Goal: Task Accomplishment & Management: Use online tool/utility

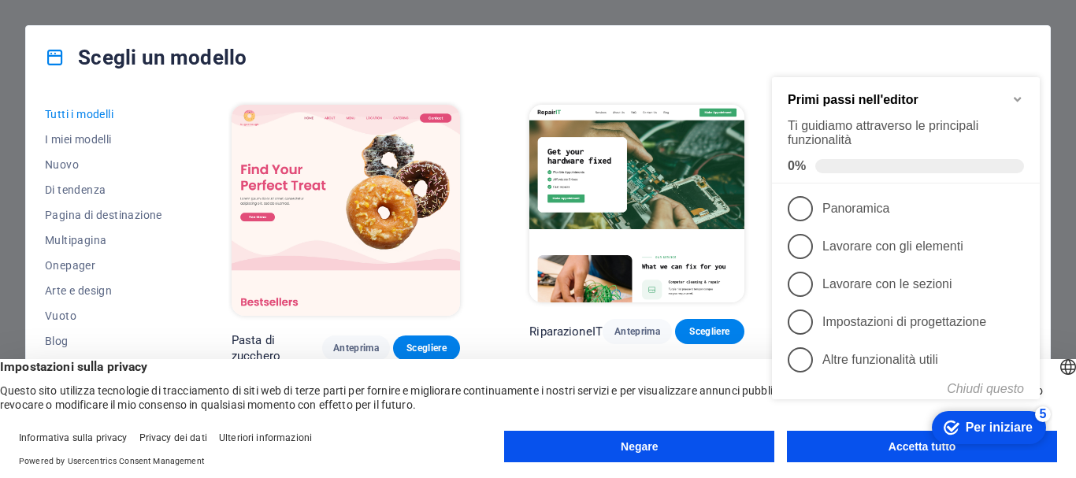
click at [705, 451] on button "Negare" at bounding box center [639, 447] width 270 height 32
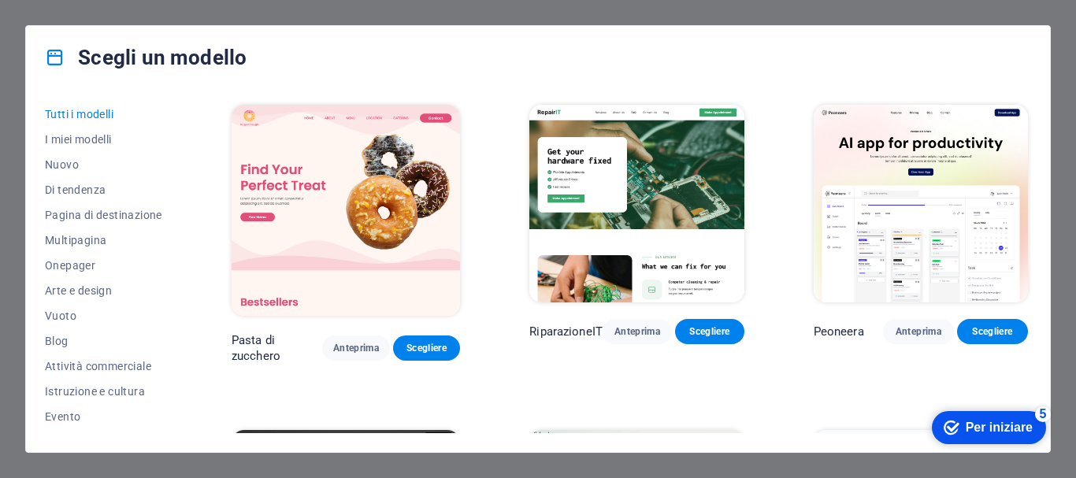
drag, startPoint x: 1031, startPoint y: 109, endPoint x: 1030, endPoint y: 130, distance: 20.5
click at [1030, 130] on div "Tutti i modelli I miei modelli Nuovo Di tendenza Pagina di destinazione Multipa…" at bounding box center [538, 270] width 1024 height 363
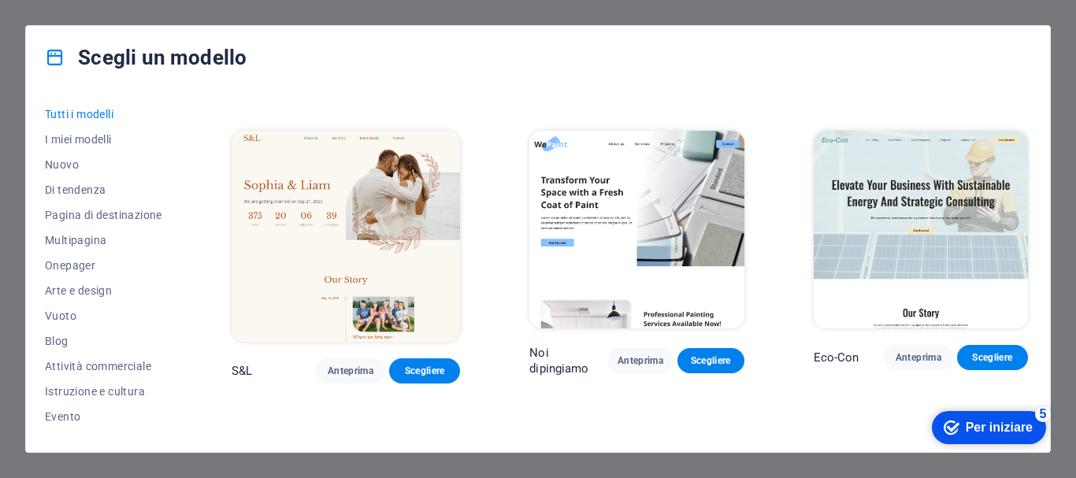
scroll to position [742, 0]
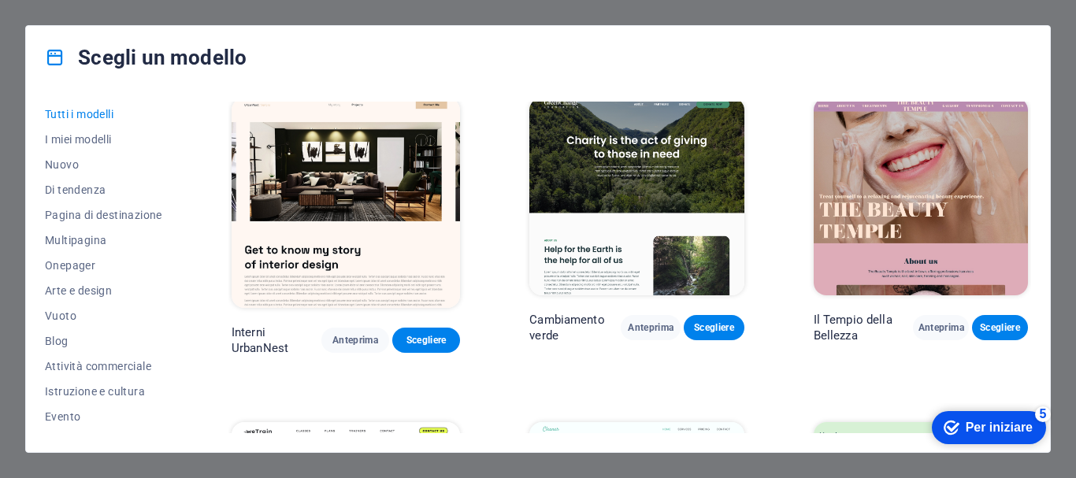
scroll to position [1690, 0]
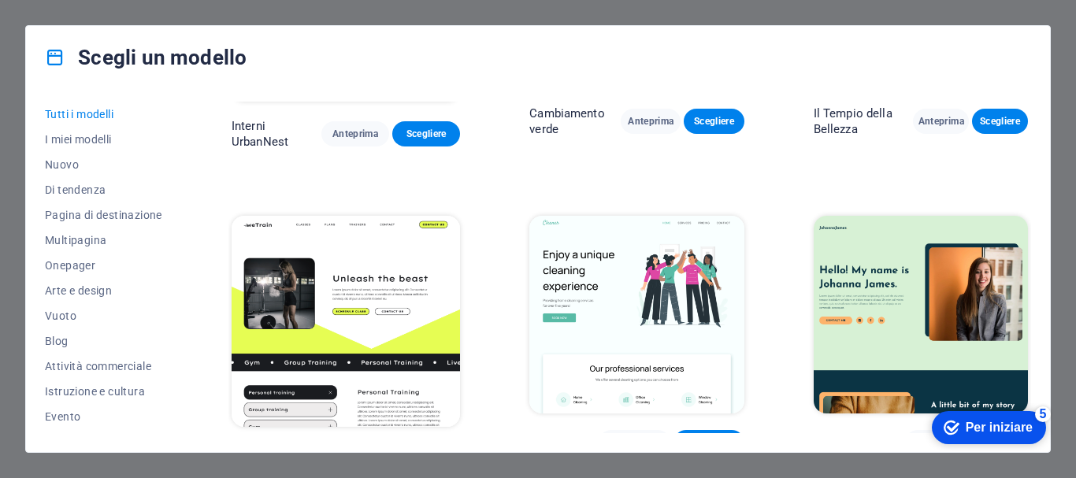
scroll to position [1854, 0]
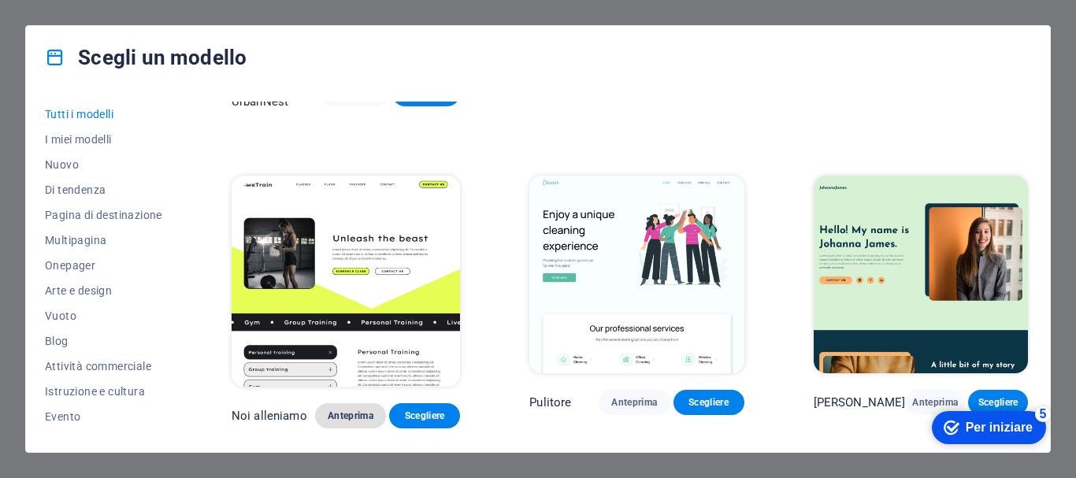
click at [336, 410] on font "Anteprima" at bounding box center [351, 415] width 46 height 11
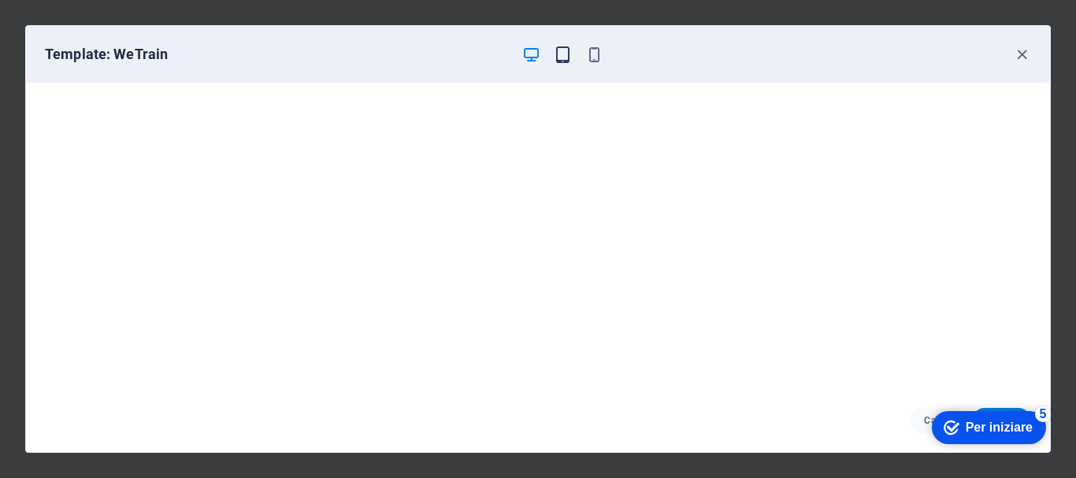
click at [562, 56] on icon "button" at bounding box center [563, 55] width 18 height 18
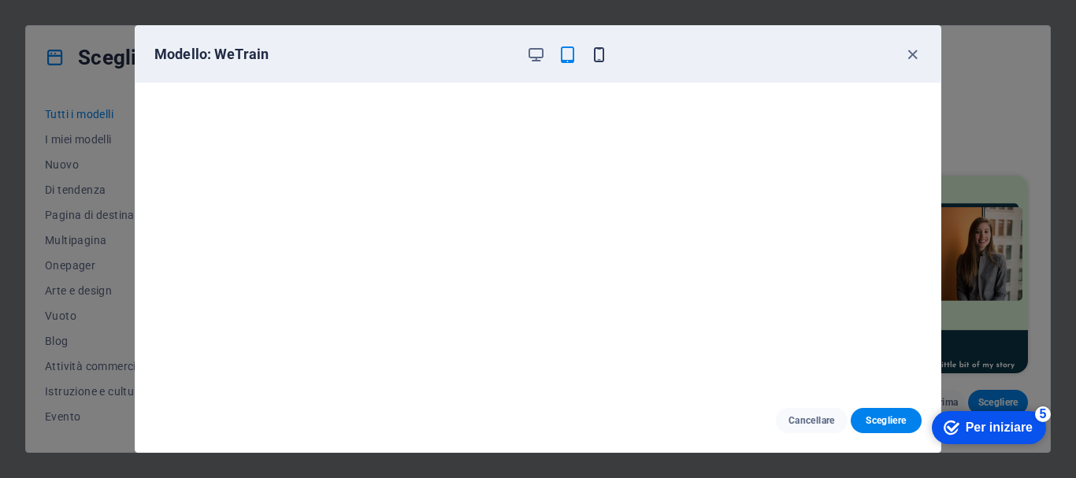
click at [597, 61] on icon "button" at bounding box center [599, 55] width 18 height 18
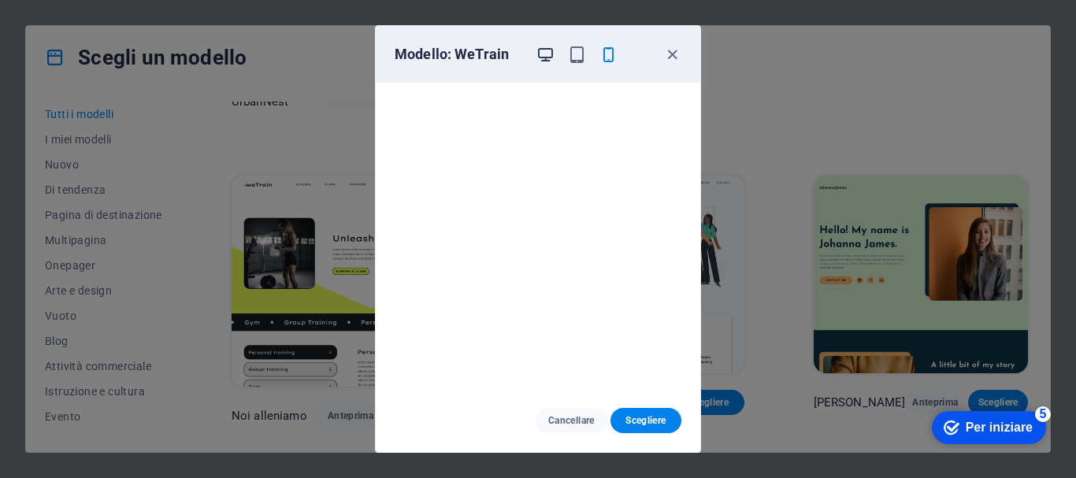
click at [545, 54] on icon "button" at bounding box center [545, 55] width 18 height 18
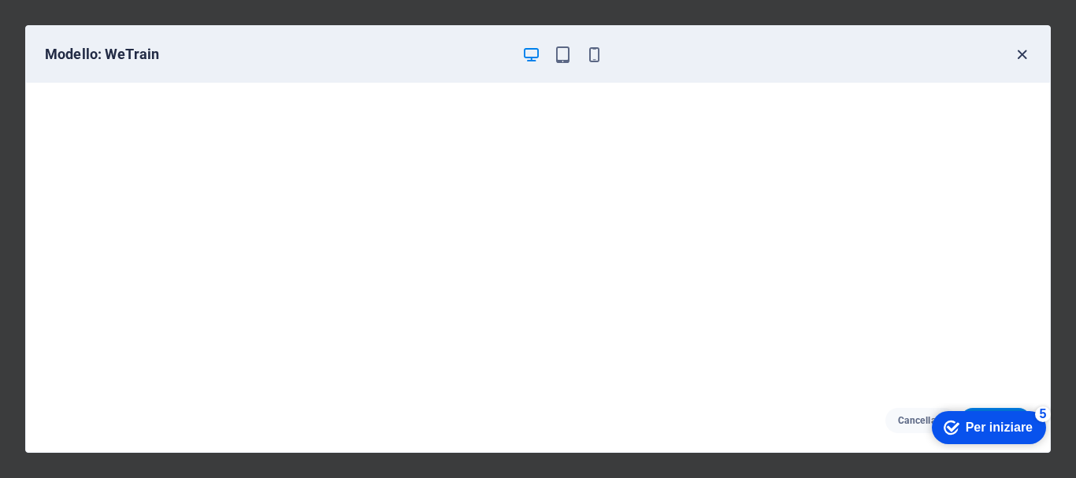
click at [1024, 50] on icon "button" at bounding box center [1022, 55] width 18 height 18
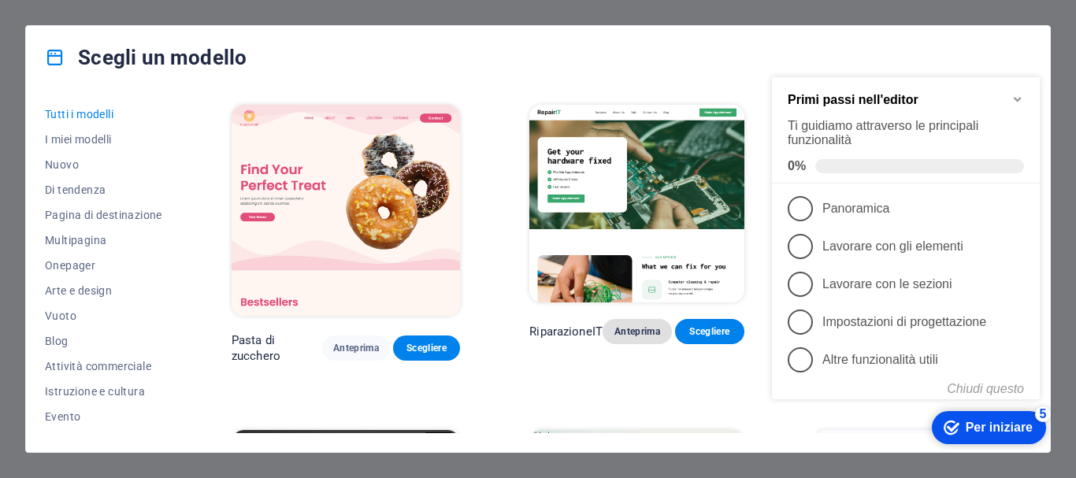
click at [634, 334] on font "Anteprima" at bounding box center [637, 331] width 46 height 11
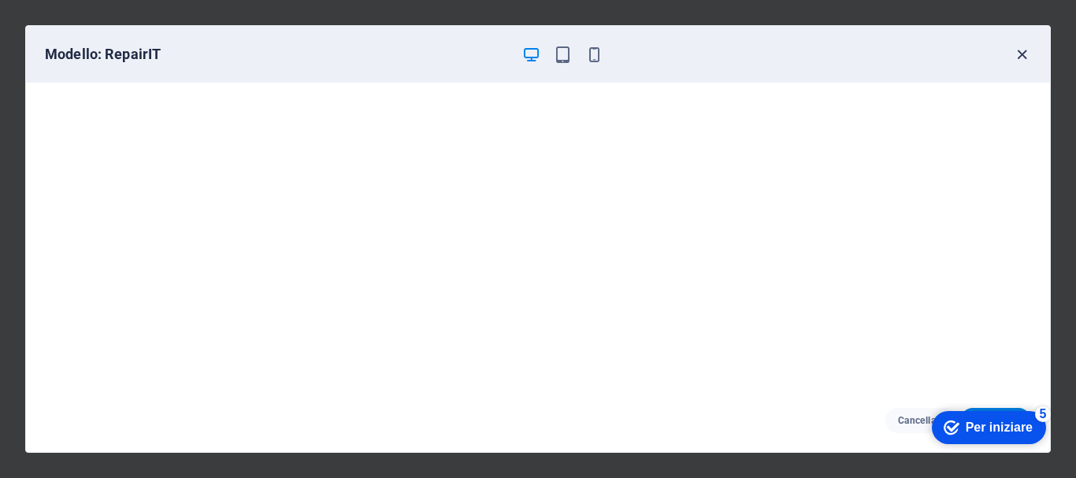
click at [1019, 50] on icon "button" at bounding box center [1022, 55] width 18 height 18
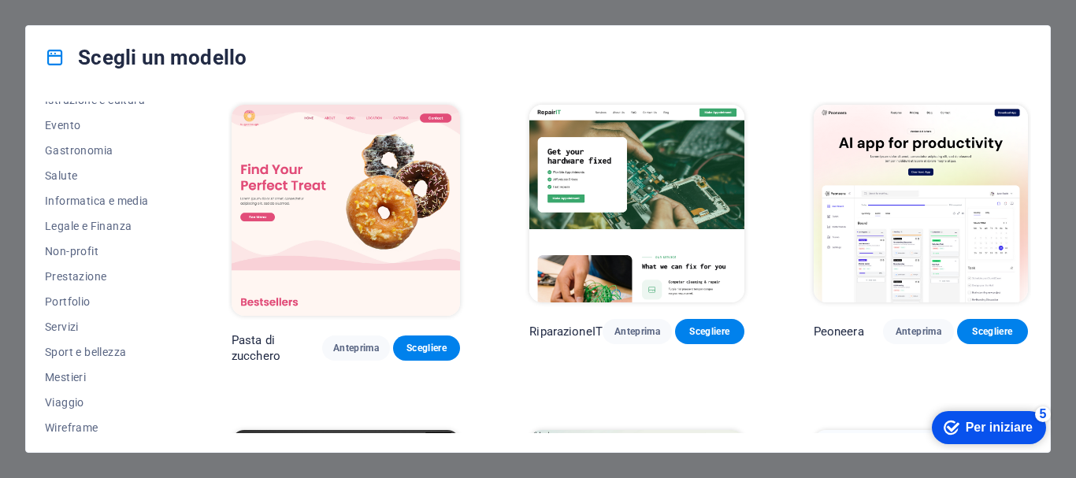
scroll to position [299, 0]
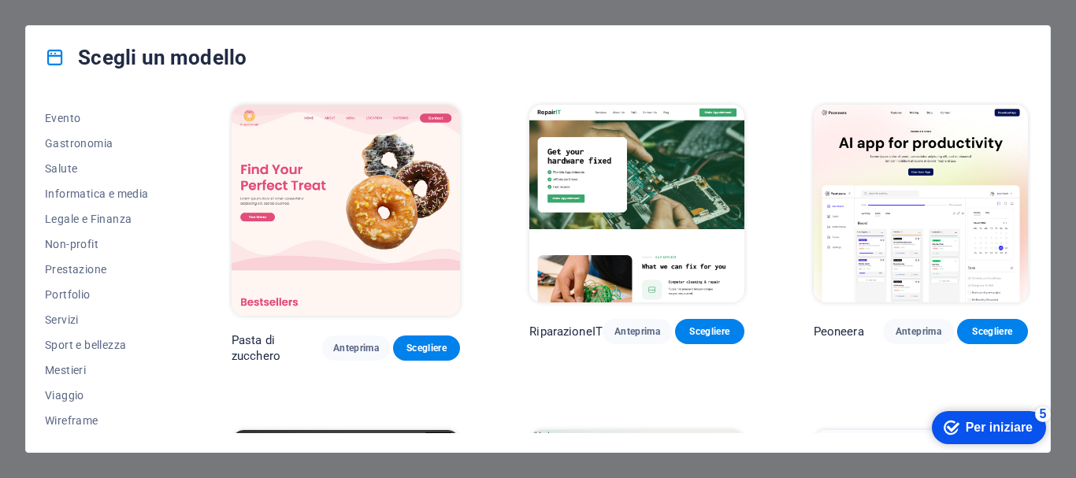
drag, startPoint x: 180, startPoint y: 416, endPoint x: 180, endPoint y: 382, distance: 33.9
click at [180, 382] on div "Tutti i modelli I miei modelli Nuovo Di tendenza Pagina di destinazione Multipa…" at bounding box center [113, 268] width 136 height 332
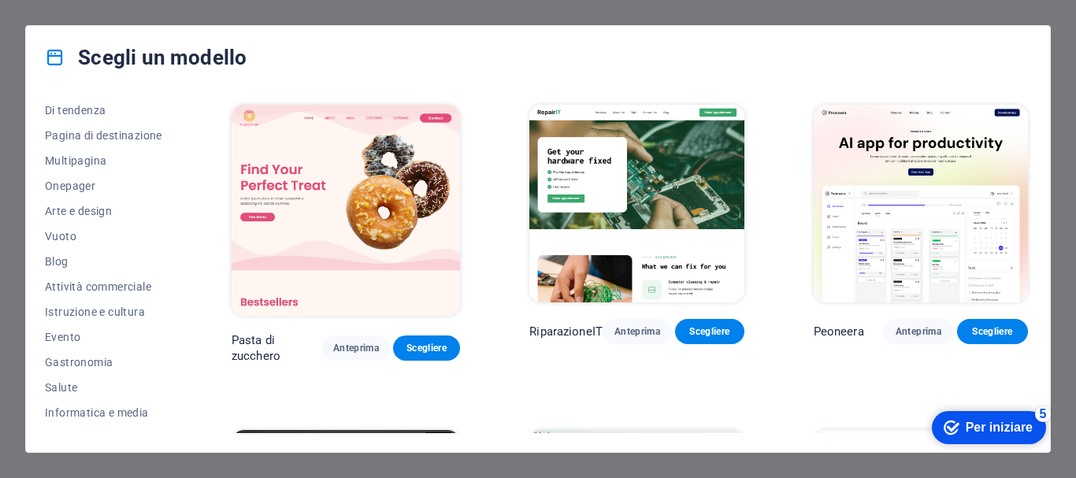
scroll to position [0, 0]
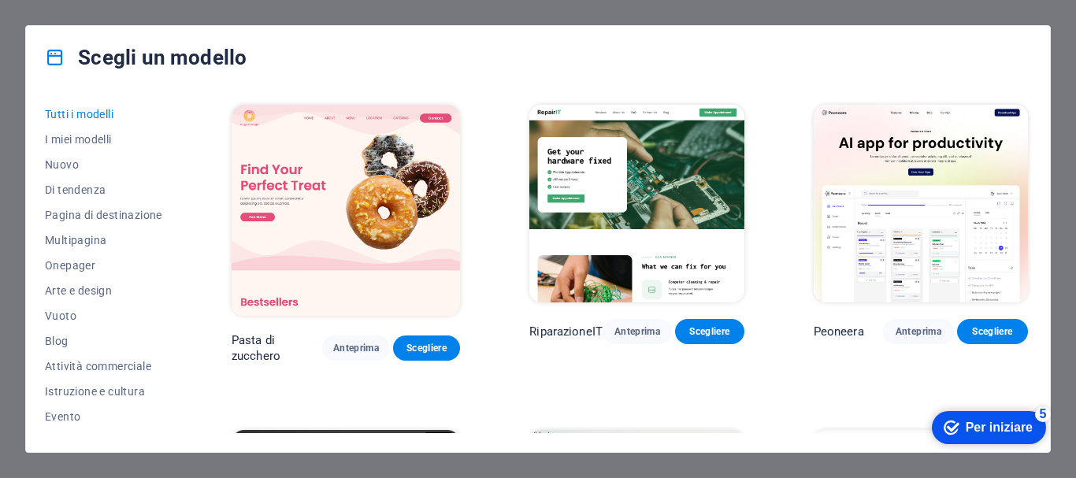
click at [95, 110] on font "Tutti i modelli" at bounding box center [79, 114] width 69 height 13
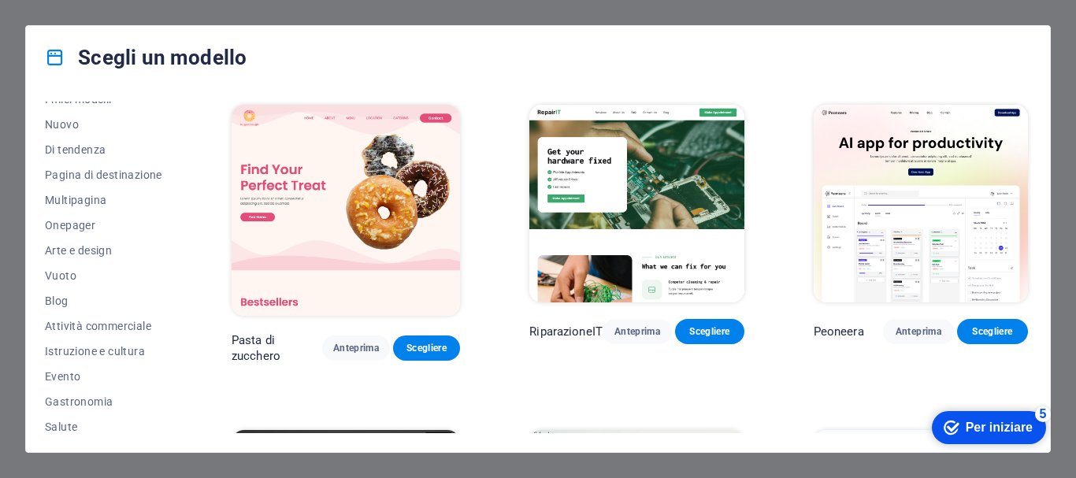
scroll to position [46, 0]
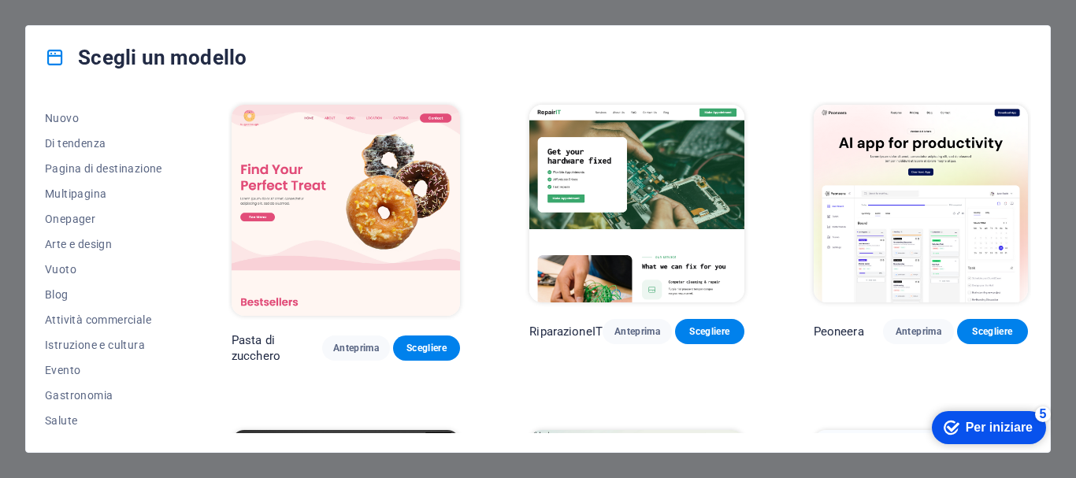
click at [180, 275] on div "Tutti i modelli I miei modelli Nuovo Di tendenza Pagina di destinazione Multipa…" at bounding box center [113, 268] width 136 height 332
drag, startPoint x: 184, startPoint y: 285, endPoint x: 184, endPoint y: 311, distance: 26.0
click at [181, 311] on div "Tutti i modelli I miei modelli Nuovo Di tendenza Pagina di destinazione Multipa…" at bounding box center [113, 268] width 136 height 332
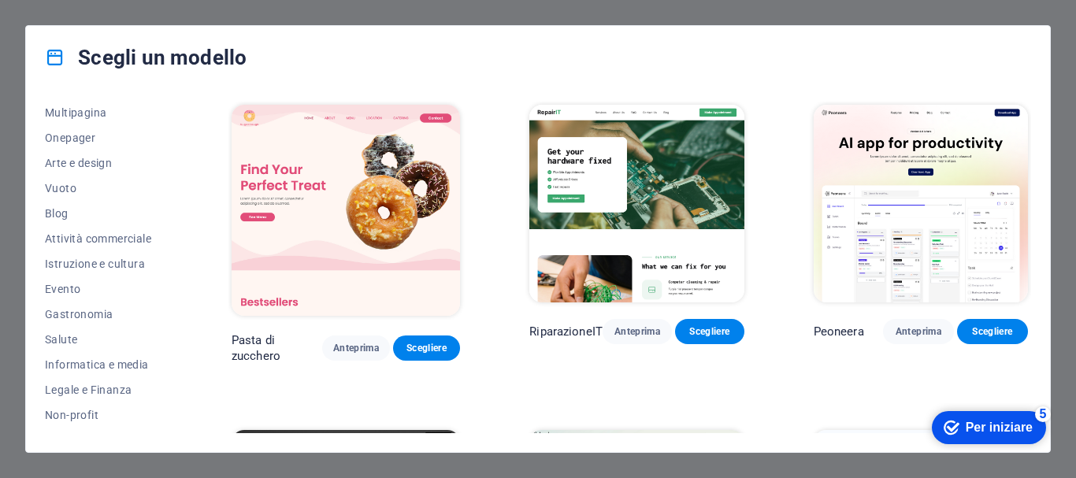
scroll to position [135, 0]
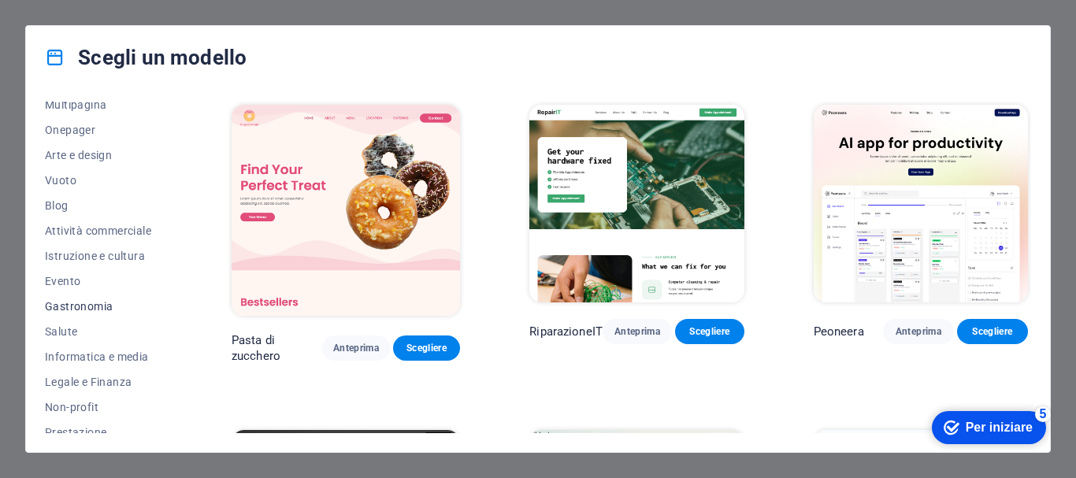
click at [91, 302] on font "Gastronomia" at bounding box center [79, 306] width 68 height 13
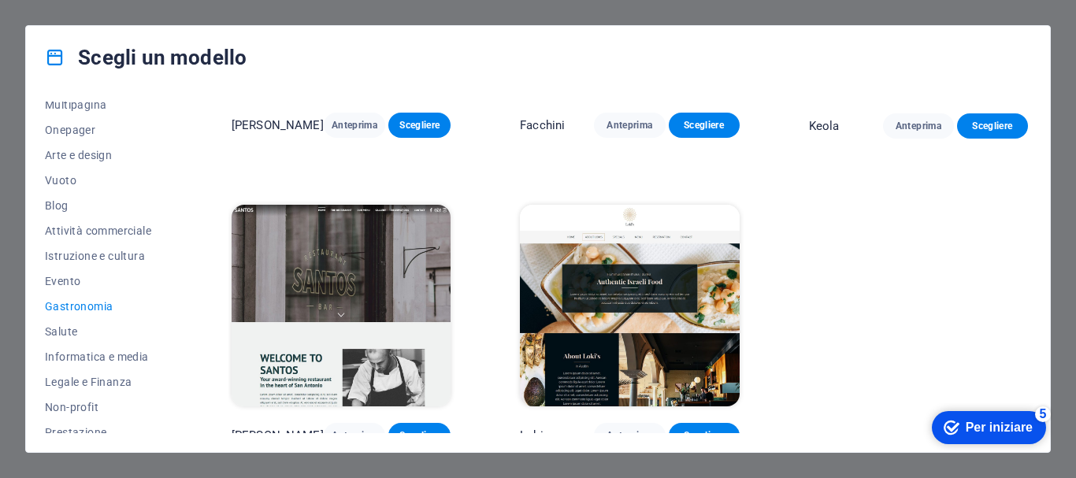
scroll to position [1472, 0]
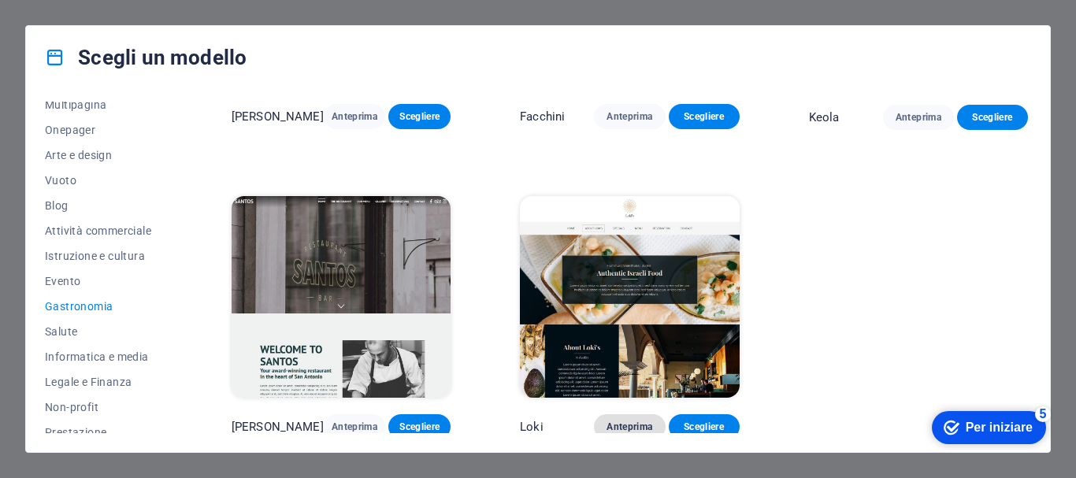
click at [633, 428] on button "Anteprima" at bounding box center [629, 426] width 71 height 25
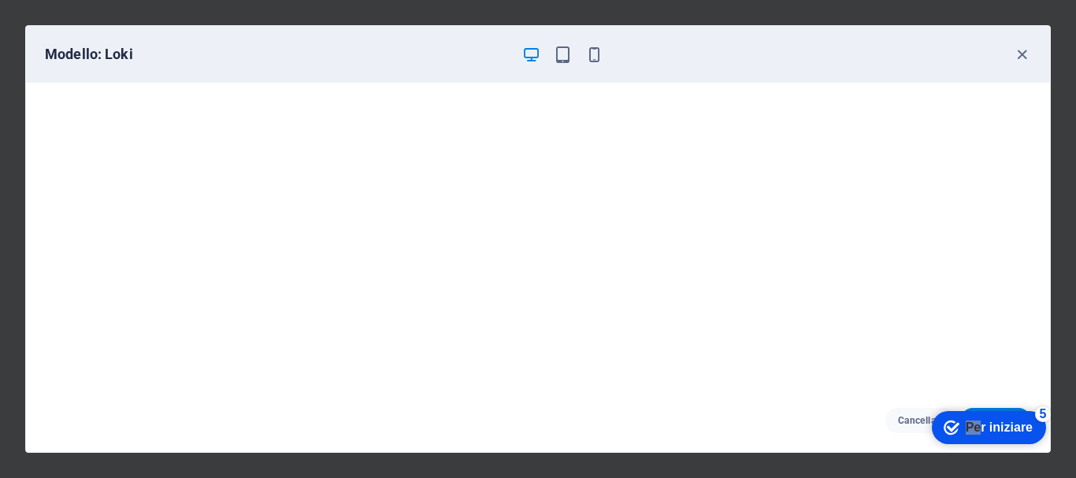
click at [978, 424] on div "checkmark Per iniziare 5" at bounding box center [989, 427] width 114 height 33
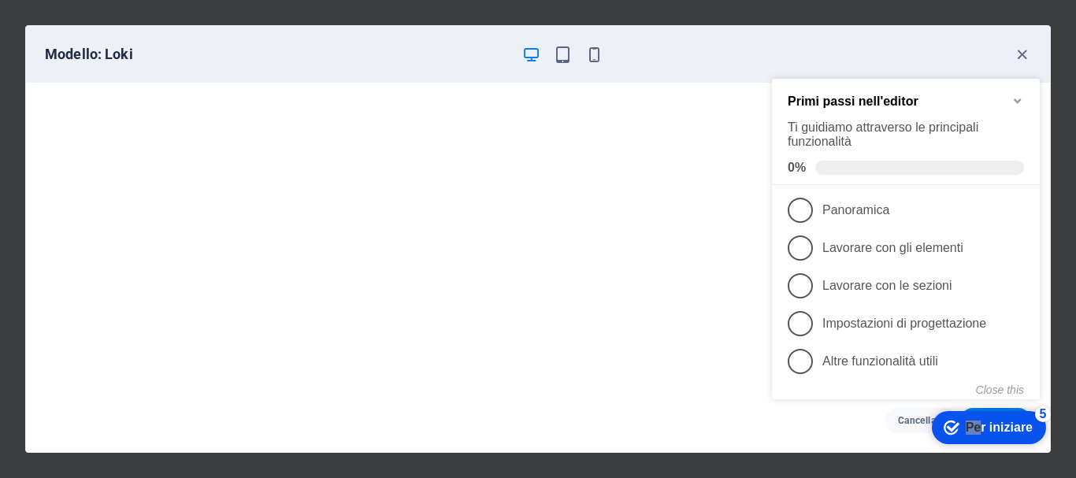
click at [978, 424] on font "Per iniziare" at bounding box center [999, 427] width 67 height 13
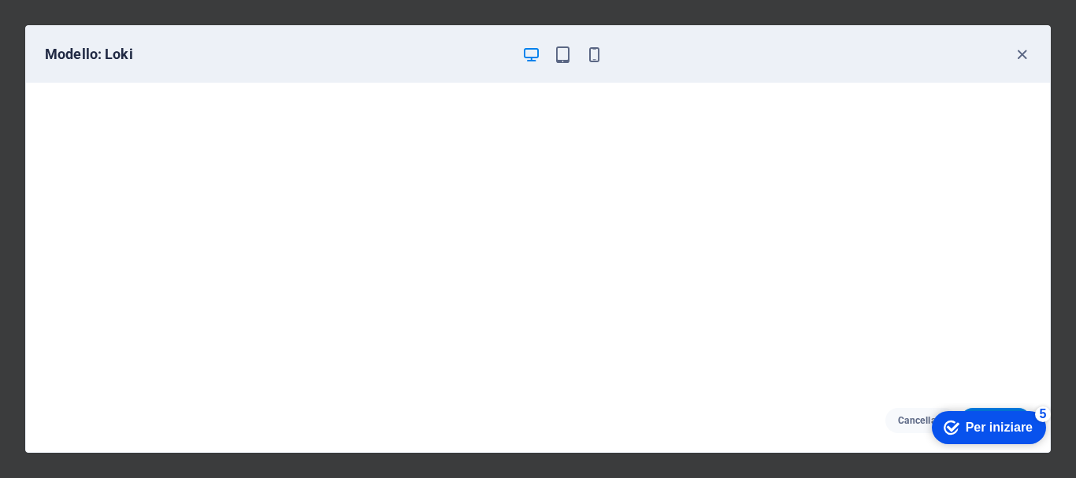
click at [978, 424] on font "Per iniziare" at bounding box center [999, 427] width 67 height 13
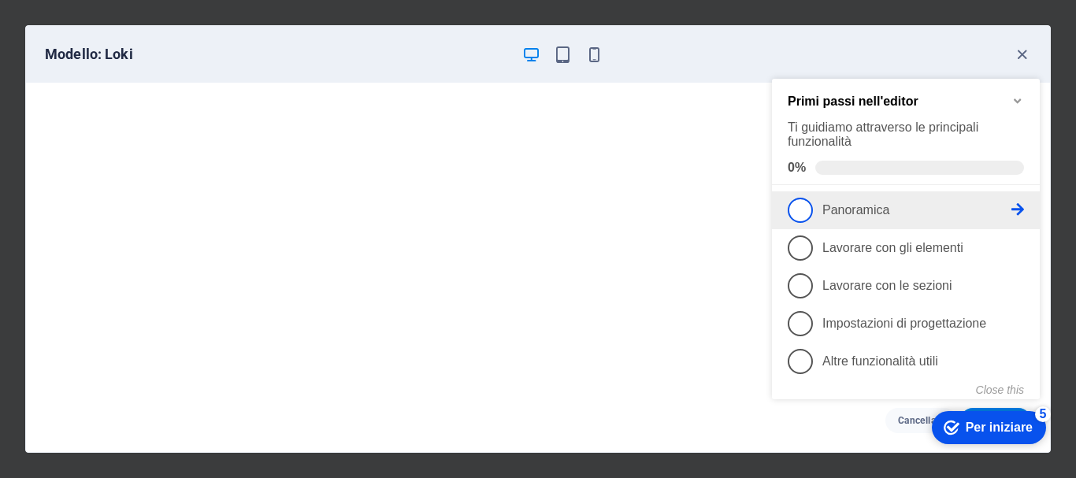
click at [893, 219] on link "1 Panoramica - incompleto" at bounding box center [906, 210] width 236 height 25
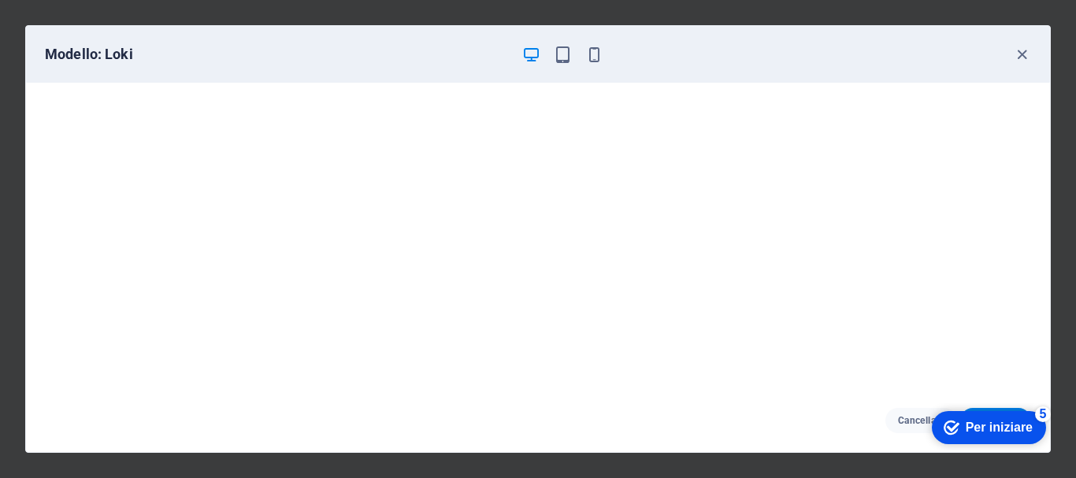
click at [1015, 419] on div "checkmark Per iniziare 5" at bounding box center [989, 427] width 114 height 33
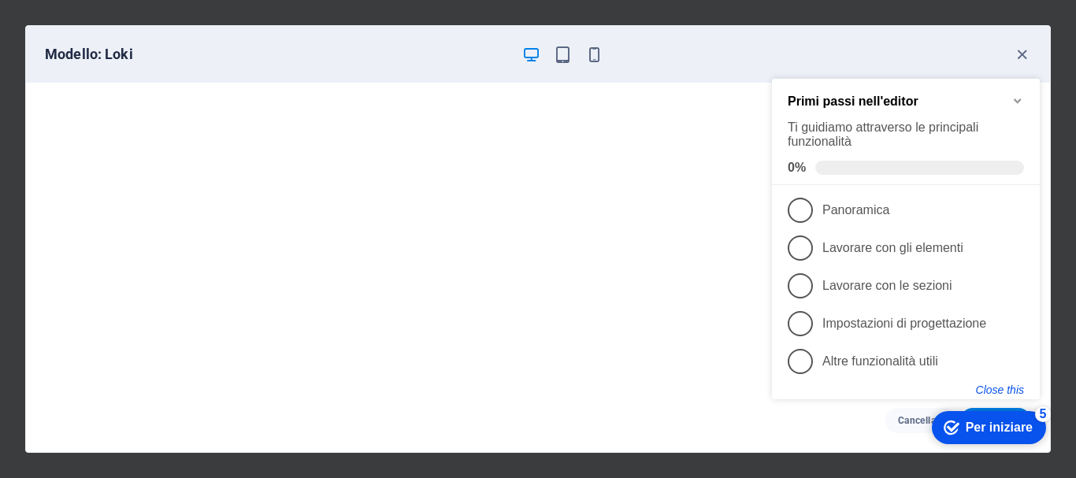
click at [991, 386] on button "Close this" at bounding box center [1000, 390] width 48 height 13
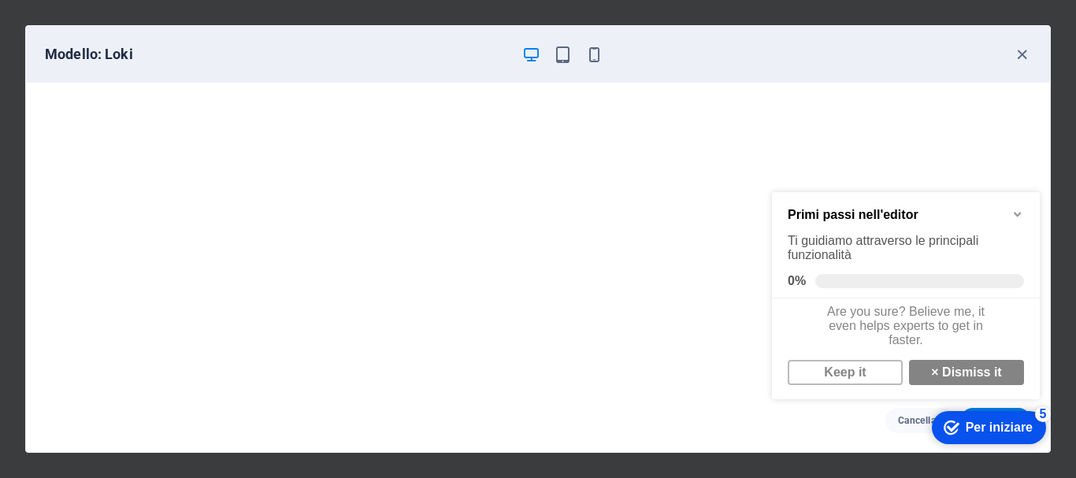
scroll to position [12, 0]
click at [858, 380] on link "Keep it" at bounding box center [845, 372] width 115 height 25
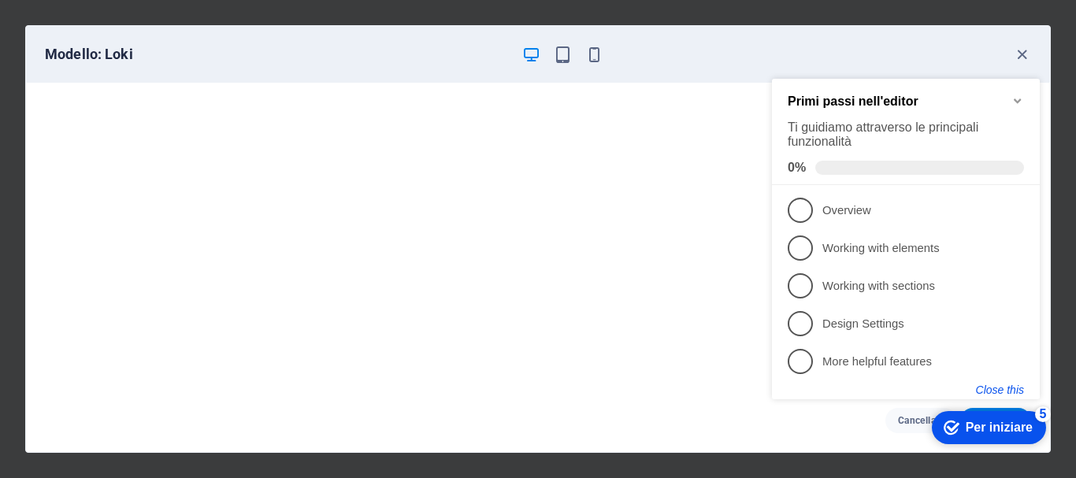
click at [1011, 390] on button "Close this" at bounding box center [1000, 390] width 48 height 13
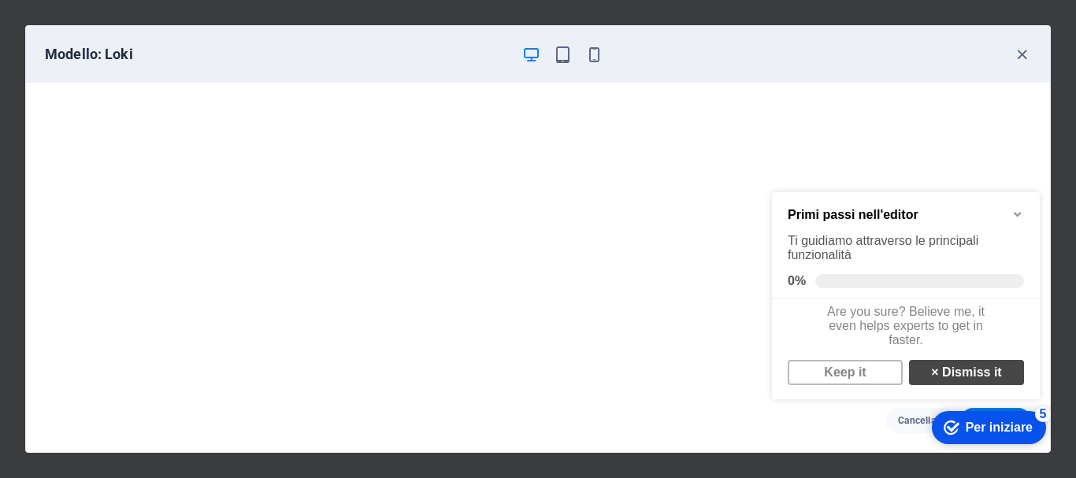
click at [971, 383] on link "× Dismiss it" at bounding box center [966, 372] width 115 height 25
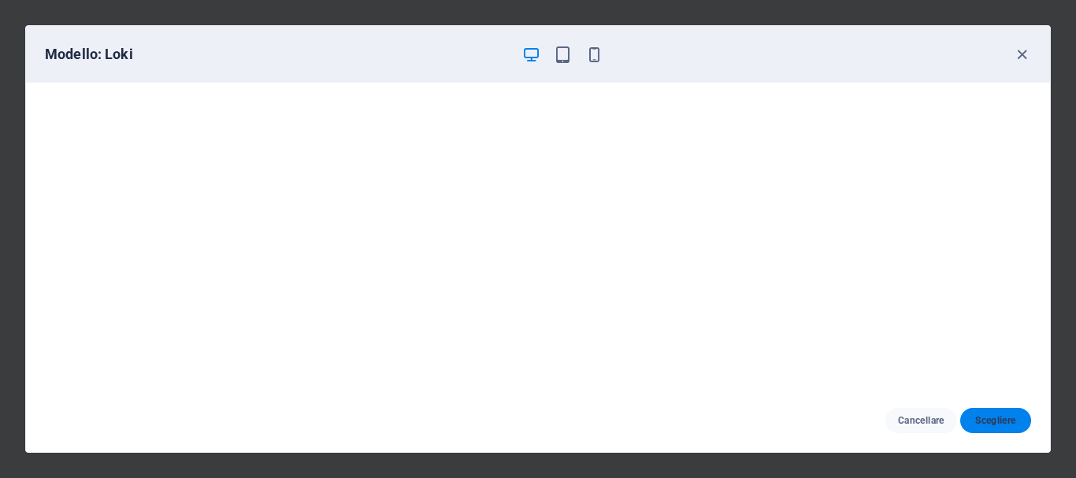
click at [990, 421] on font "Scegliere" at bounding box center [995, 420] width 40 height 11
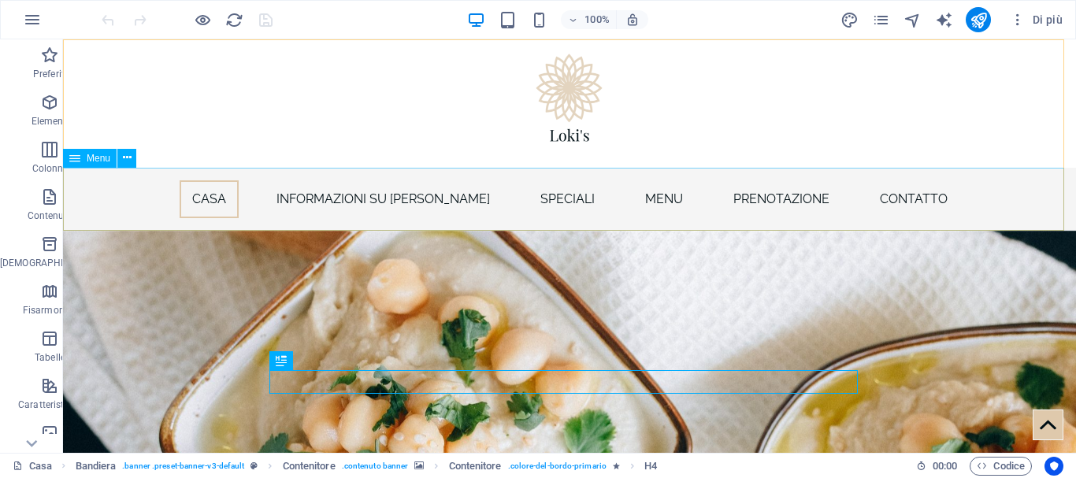
click at [99, 158] on font "Menu" at bounding box center [99, 158] width 24 height 11
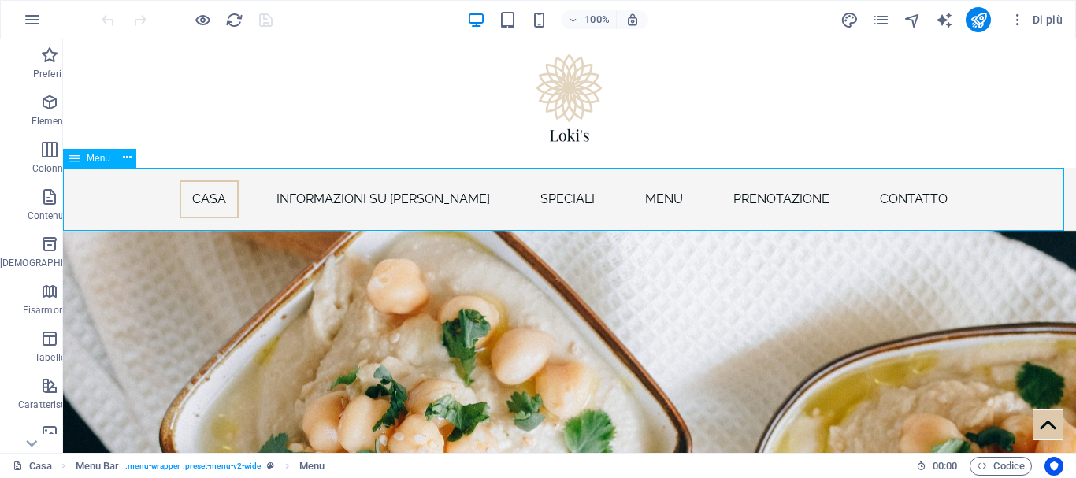
click at [99, 158] on font "Menu" at bounding box center [99, 158] width 24 height 11
click at [40, 56] on icon "button" at bounding box center [49, 55] width 19 height 19
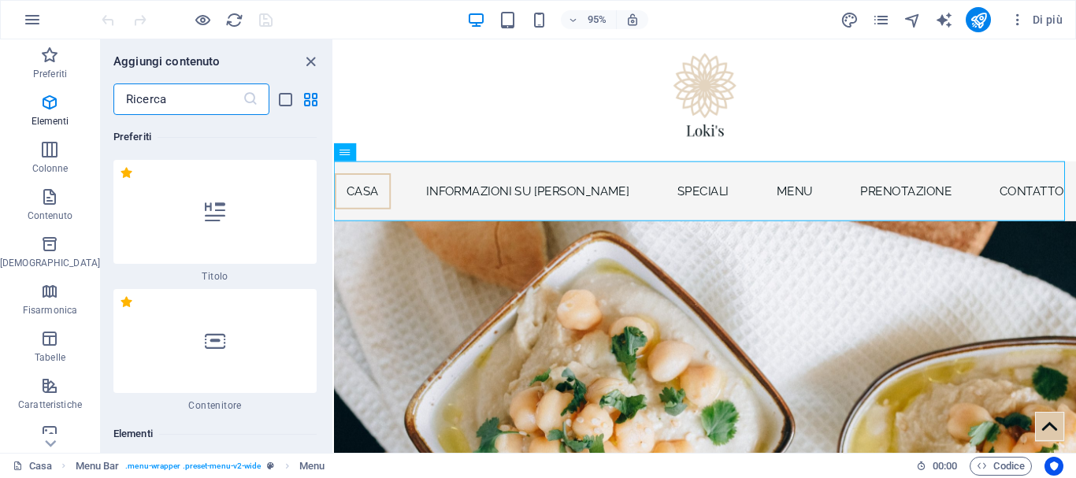
drag, startPoint x: 329, startPoint y: 124, endPoint x: 2, endPoint y: 72, distance: 331.8
click at [315, 63] on icon "chiudi pannello" at bounding box center [311, 62] width 18 height 18
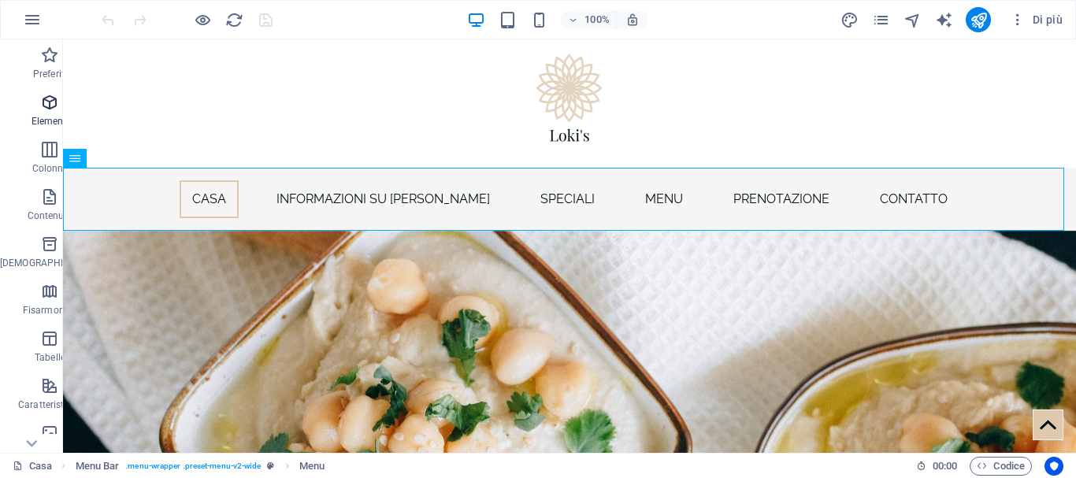
click at [40, 109] on icon "button" at bounding box center [49, 102] width 19 height 19
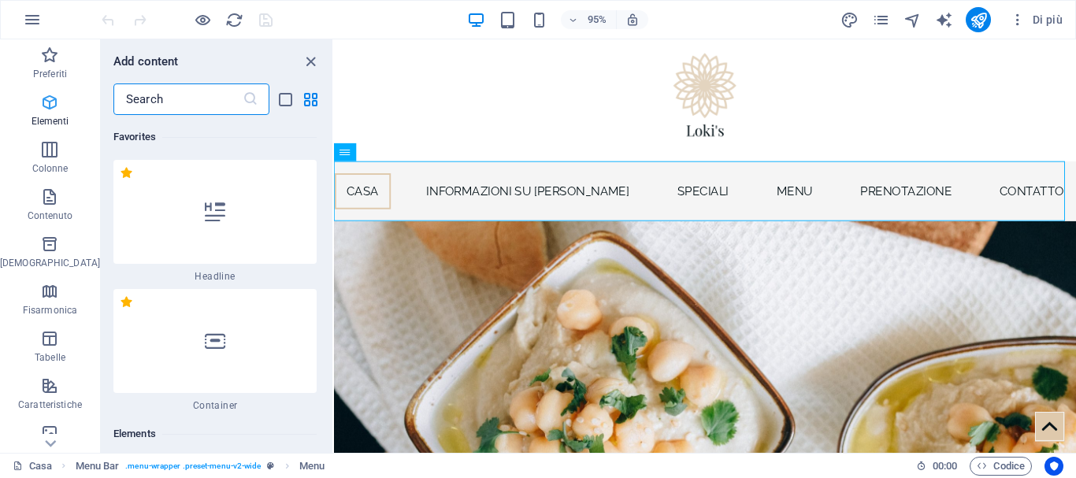
scroll to position [168, 0]
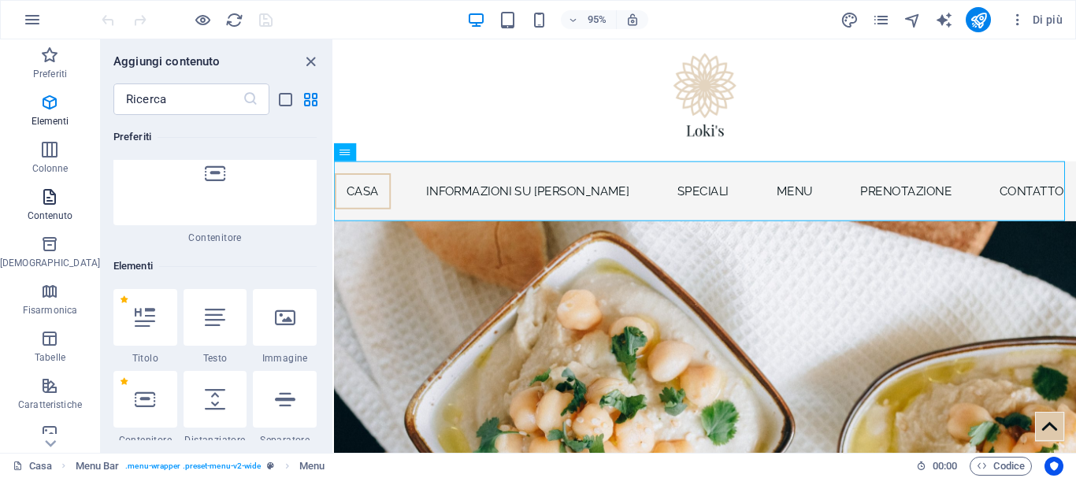
click at [40, 195] on icon "button" at bounding box center [49, 196] width 19 height 19
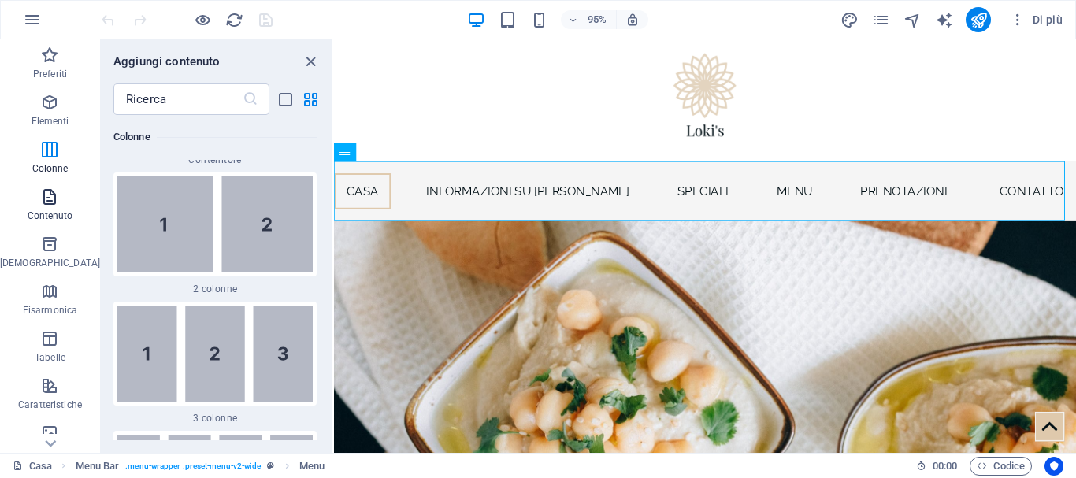
scroll to position [2756, 0]
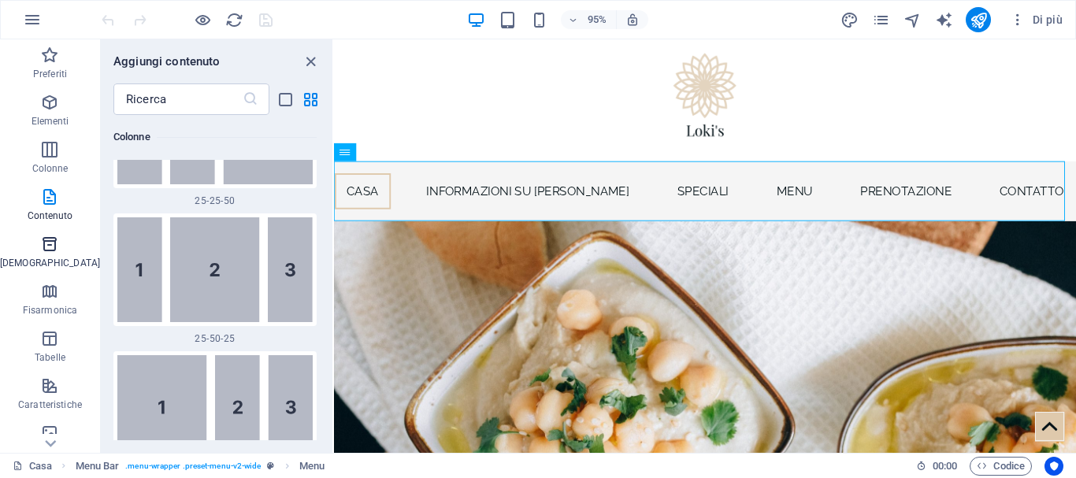
click at [30, 254] on span "[DEMOGRAPHIC_DATA]" at bounding box center [50, 254] width 100 height 38
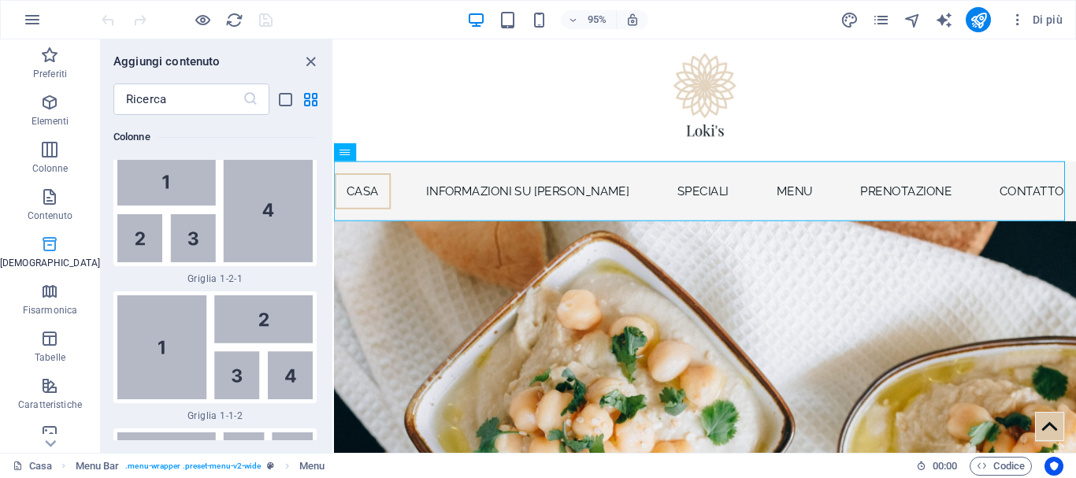
scroll to position [4345, 0]
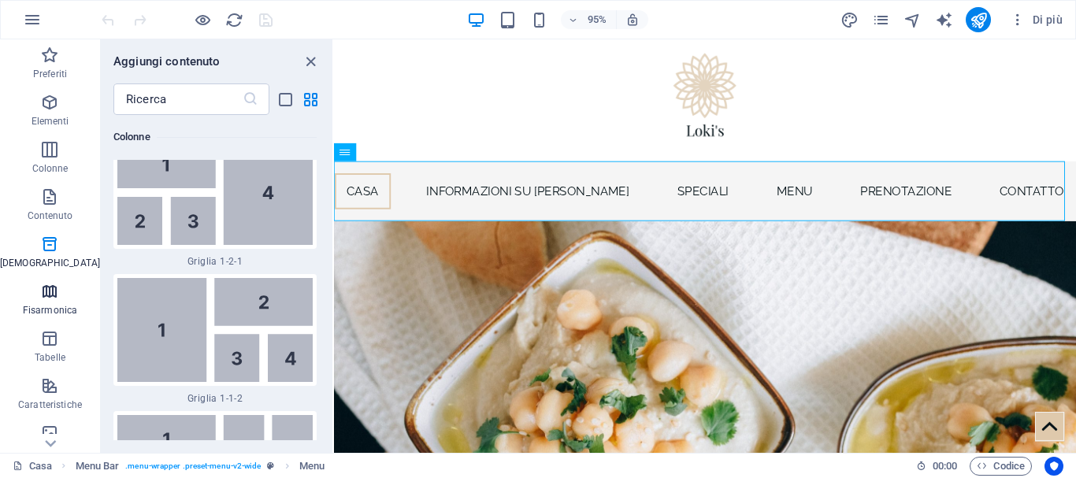
click at [40, 292] on icon "button" at bounding box center [49, 291] width 19 height 19
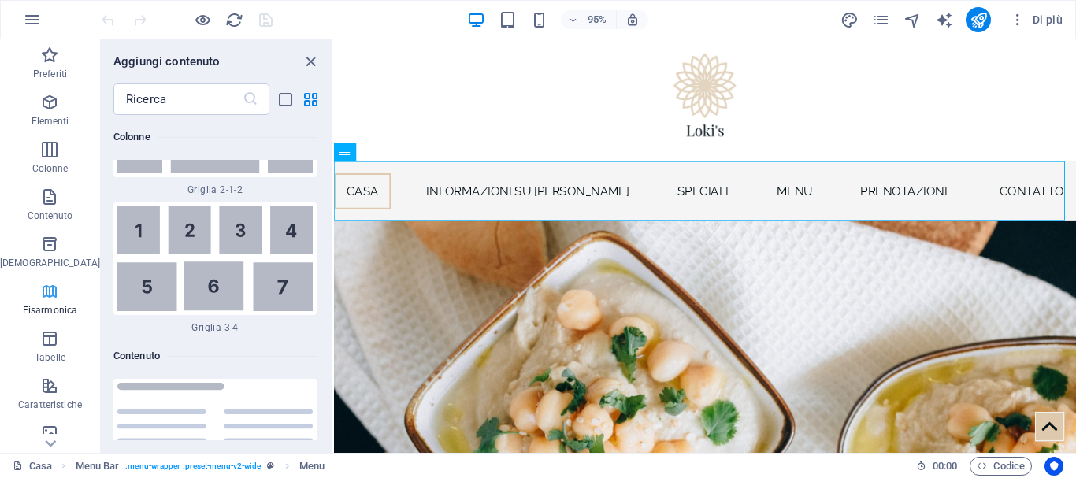
scroll to position [5030, 0]
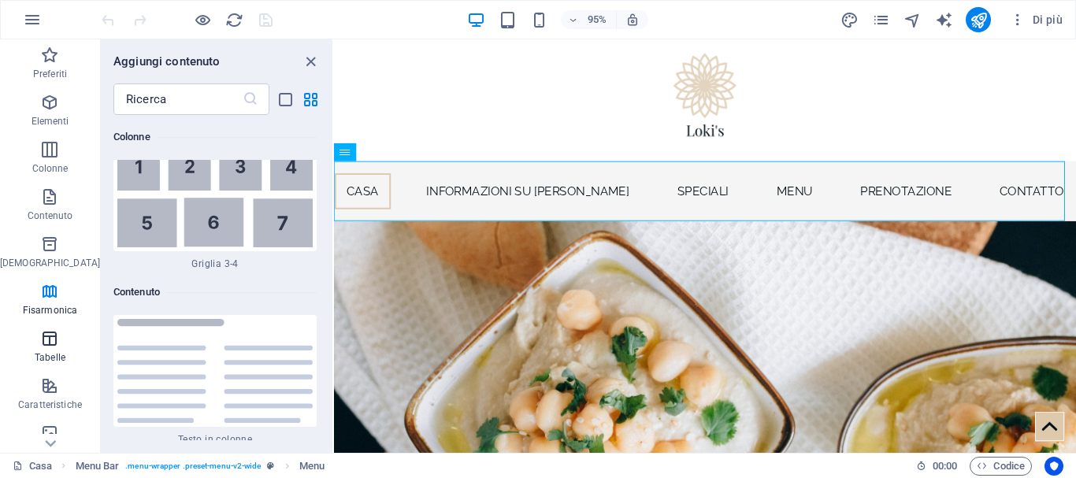
click at [40, 343] on icon "button" at bounding box center [49, 338] width 19 height 19
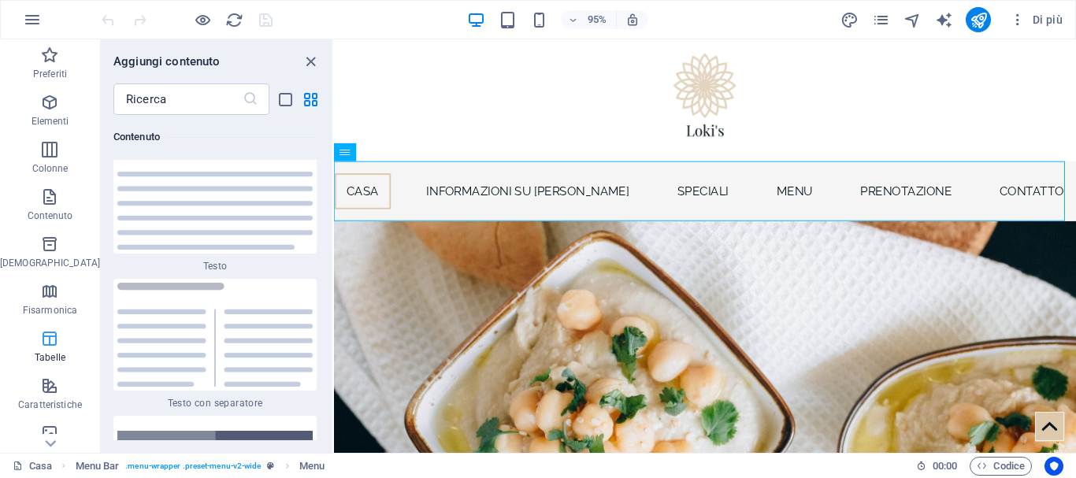
scroll to position [5456, 0]
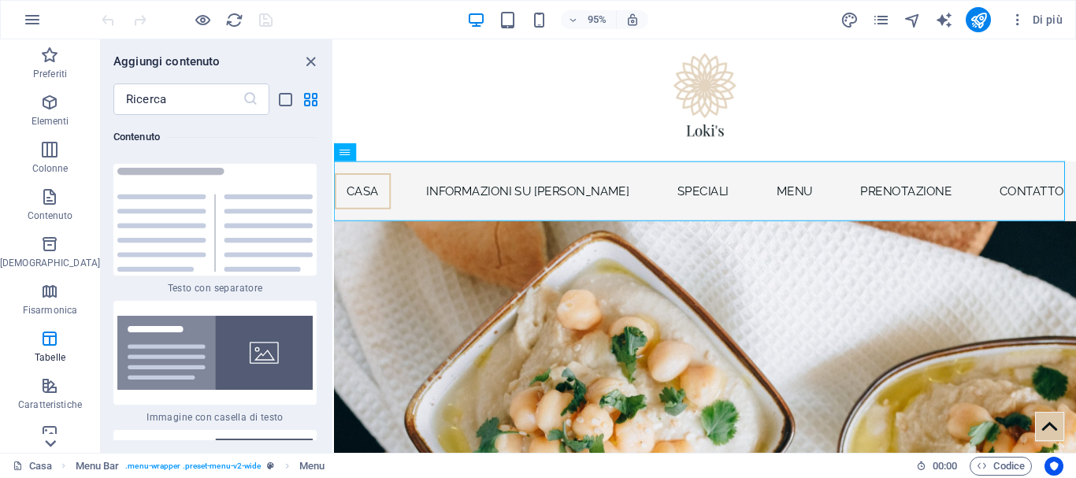
click at [45, 52] on icon at bounding box center [50, 48] width 11 height 7
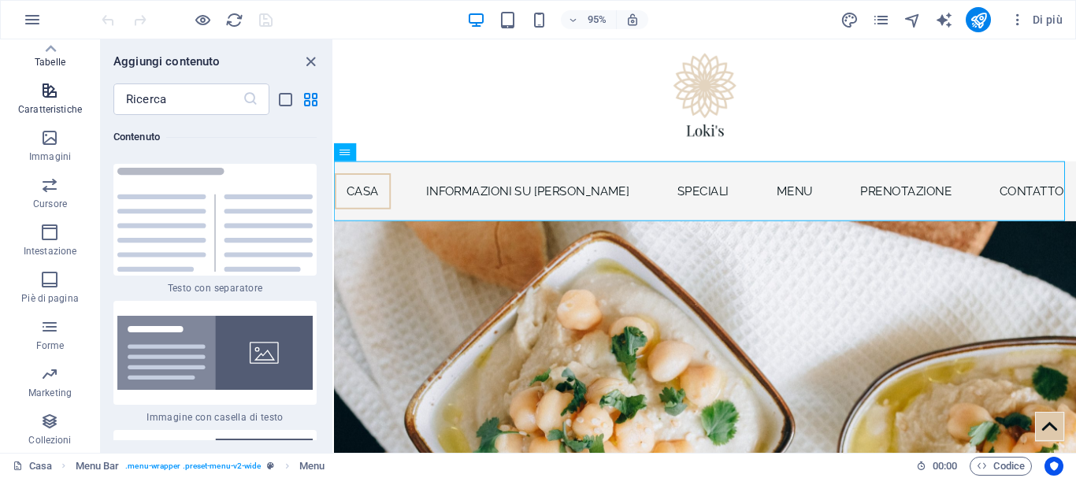
click at [40, 98] on icon "button" at bounding box center [49, 90] width 19 height 19
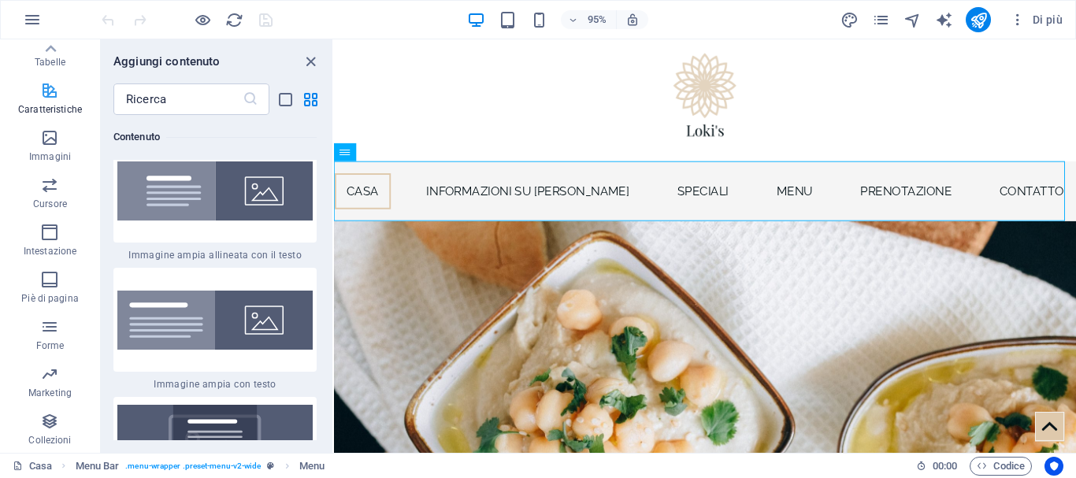
scroll to position [6141, 0]
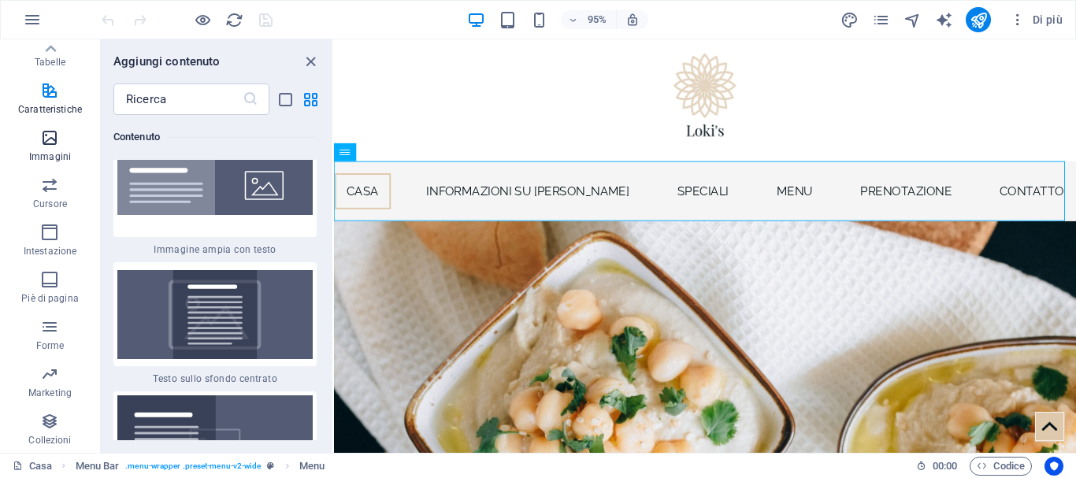
click at [40, 137] on icon "button" at bounding box center [49, 137] width 19 height 19
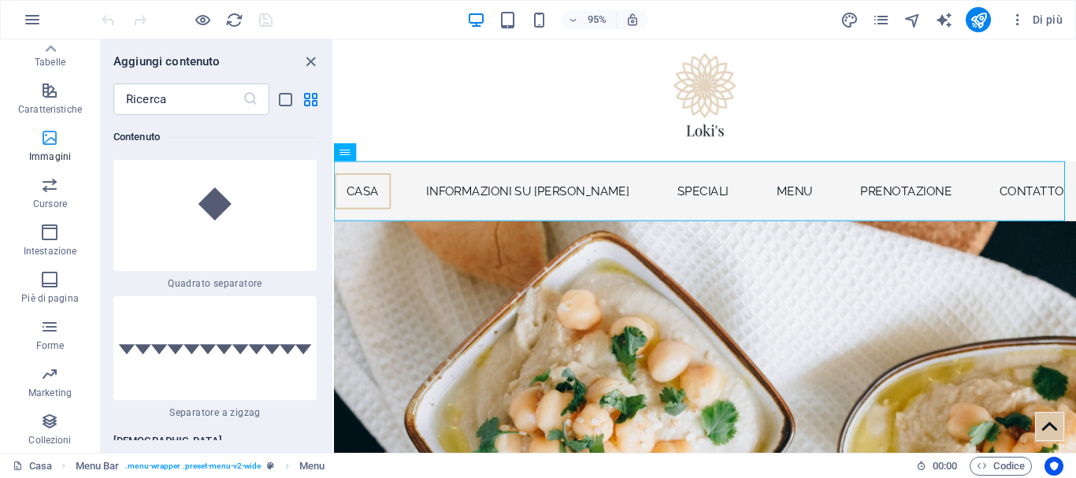
scroll to position [7988, 0]
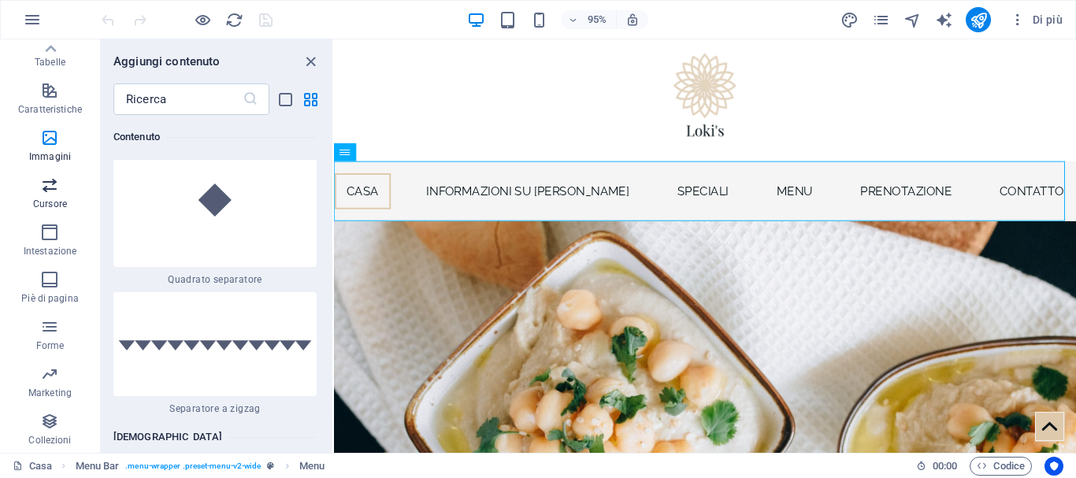
click at [40, 189] on icon "button" at bounding box center [49, 185] width 19 height 19
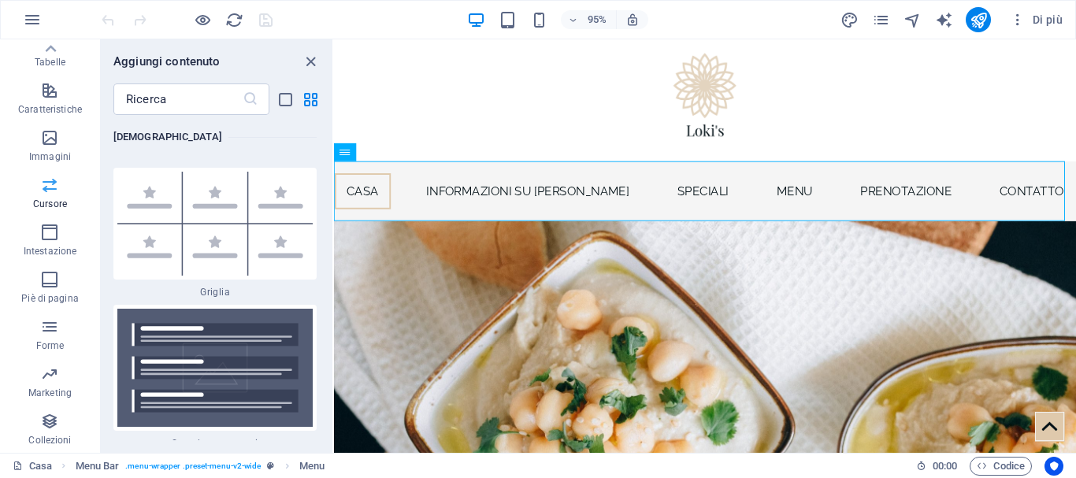
scroll to position [8931, 0]
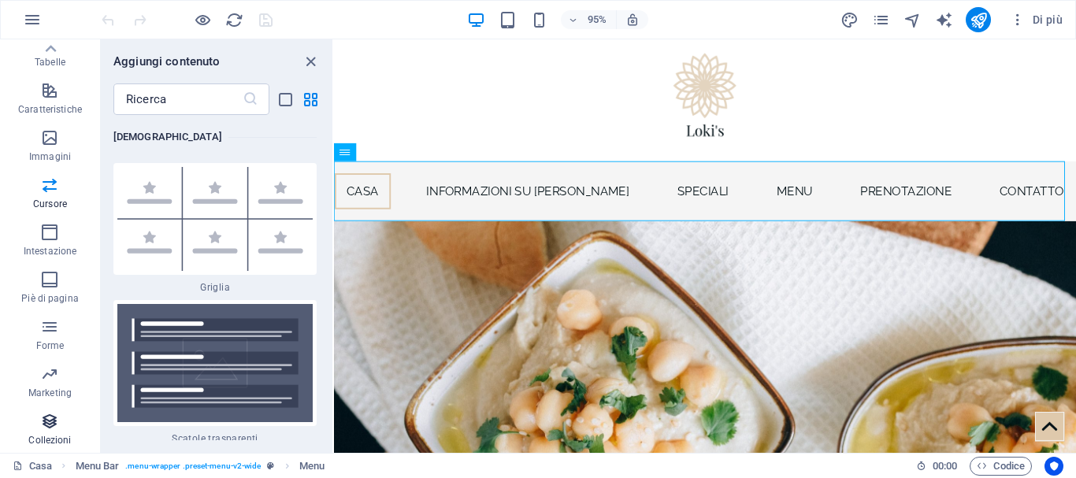
click at [40, 417] on icon "button" at bounding box center [49, 421] width 19 height 19
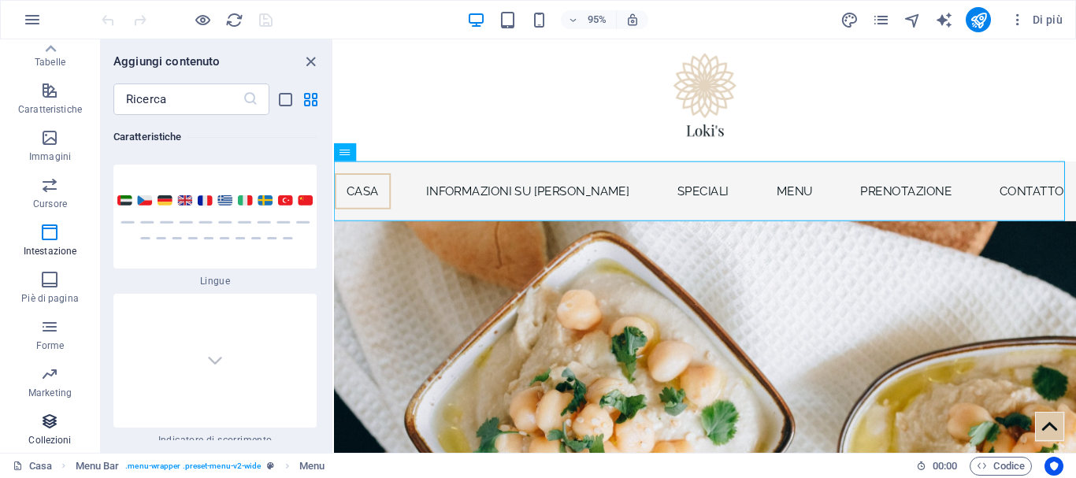
scroll to position [14421, 0]
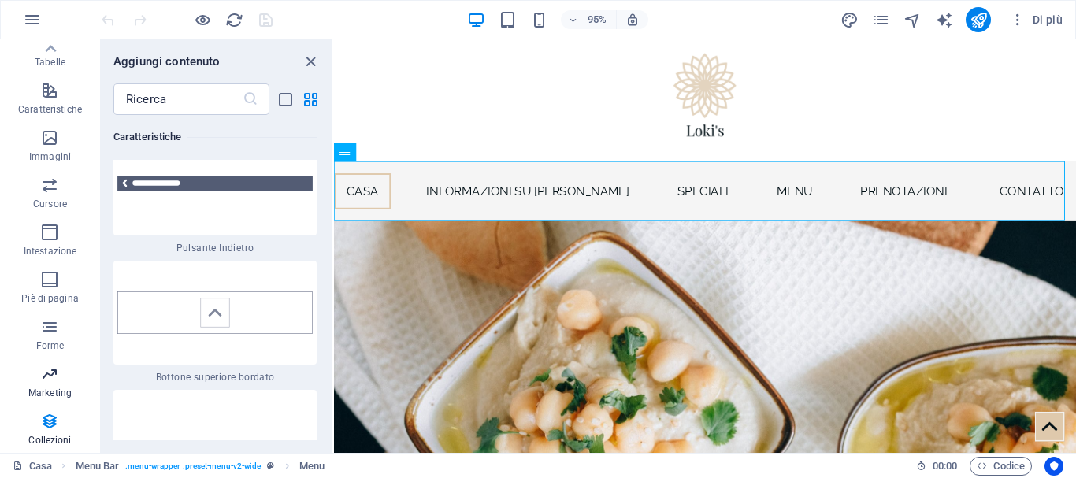
click at [40, 372] on icon "button" at bounding box center [49, 374] width 19 height 19
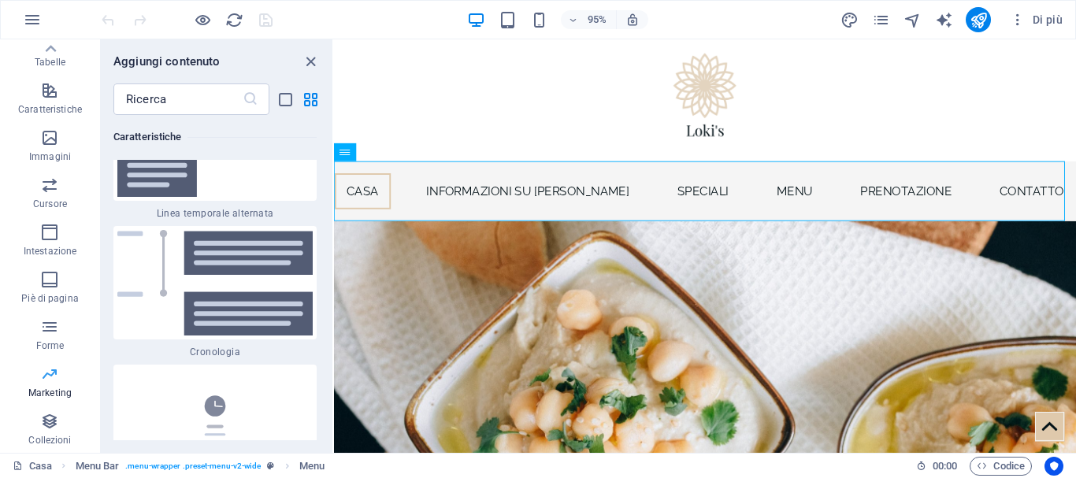
scroll to position [12832, 0]
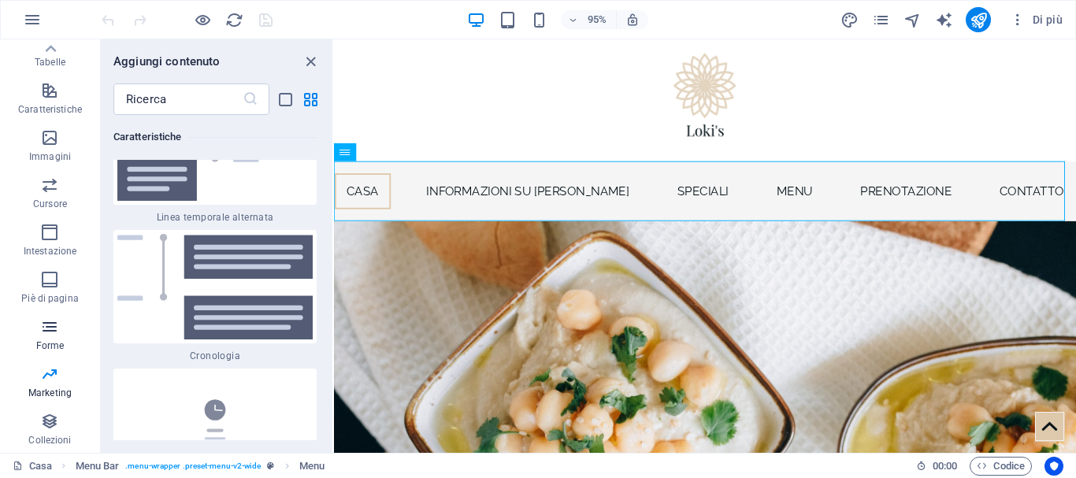
click at [40, 332] on icon "button" at bounding box center [49, 326] width 19 height 19
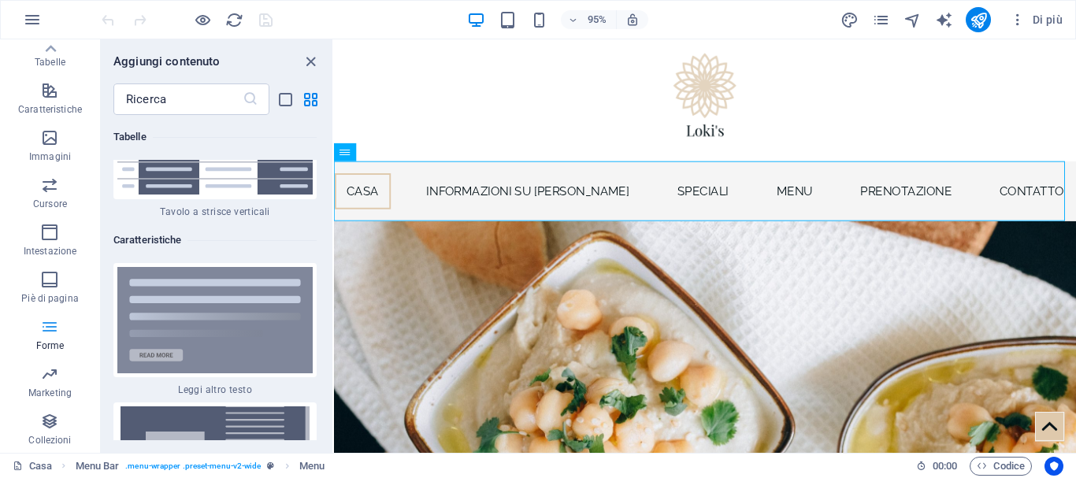
scroll to position [11501, 0]
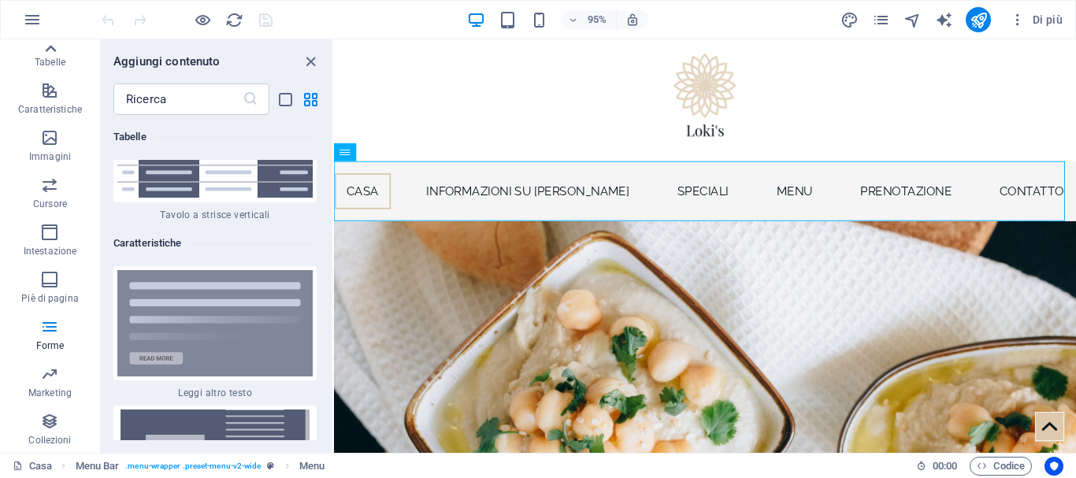
click at [45, 47] on icon at bounding box center [50, 48] width 11 height 7
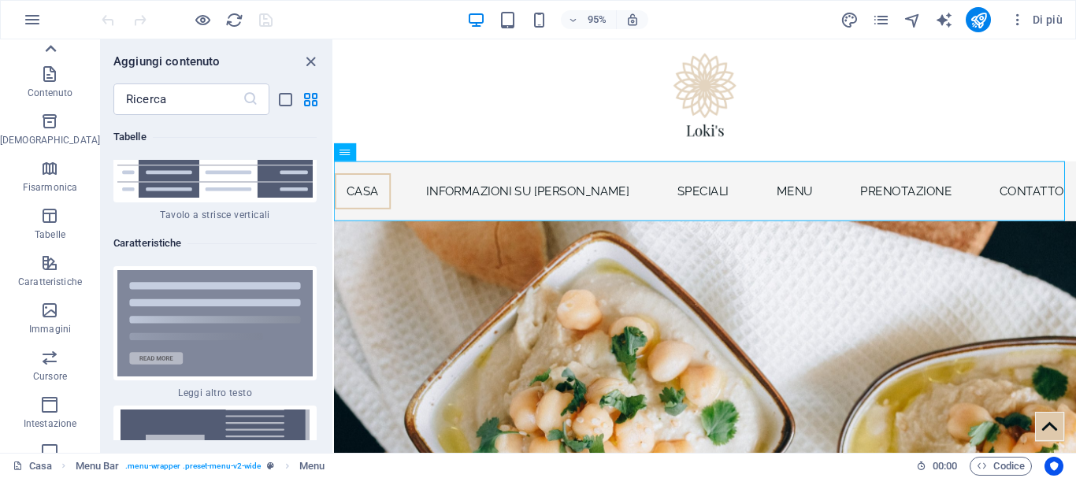
scroll to position [0, 0]
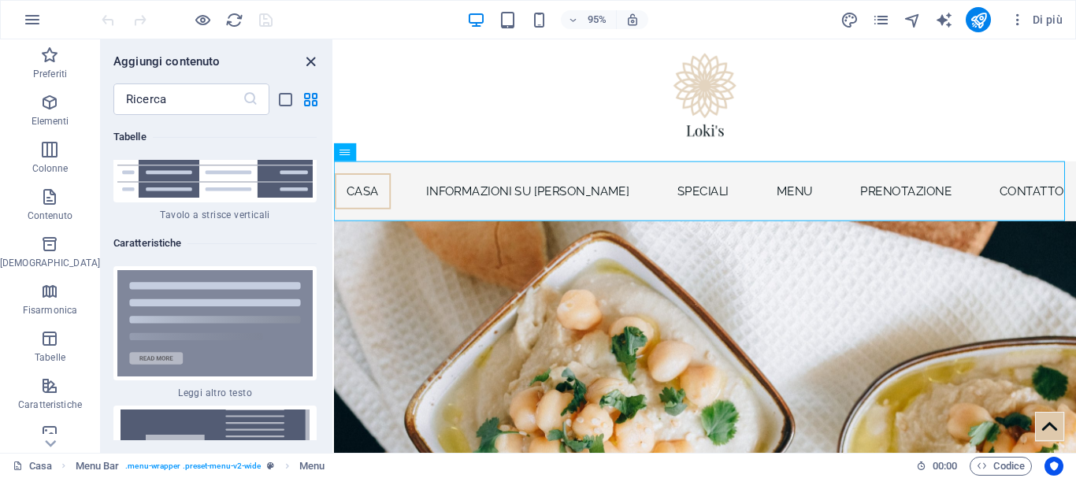
click at [312, 58] on icon "chiudi pannello" at bounding box center [311, 62] width 18 height 18
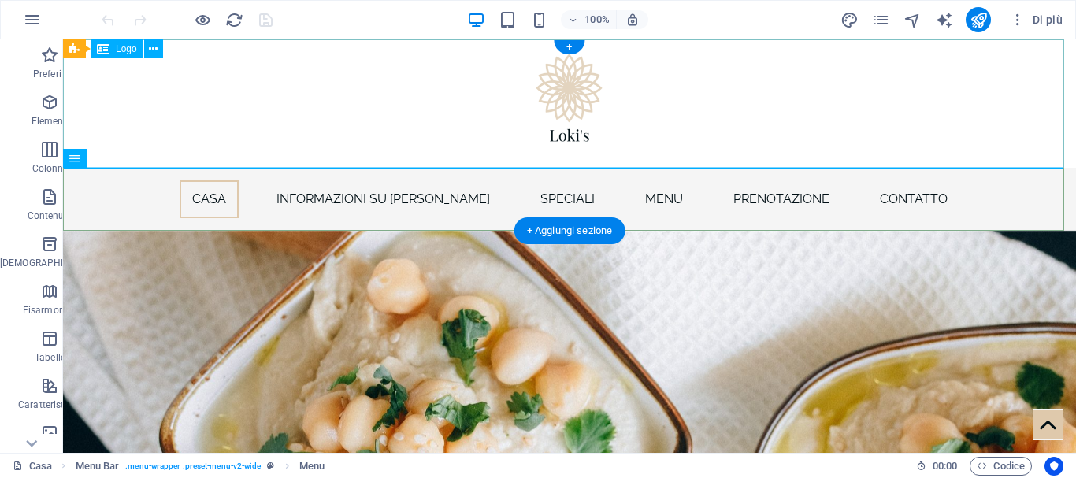
click at [312, 58] on div at bounding box center [569, 103] width 1013 height 128
click at [569, 87] on div at bounding box center [569, 103] width 1013 height 128
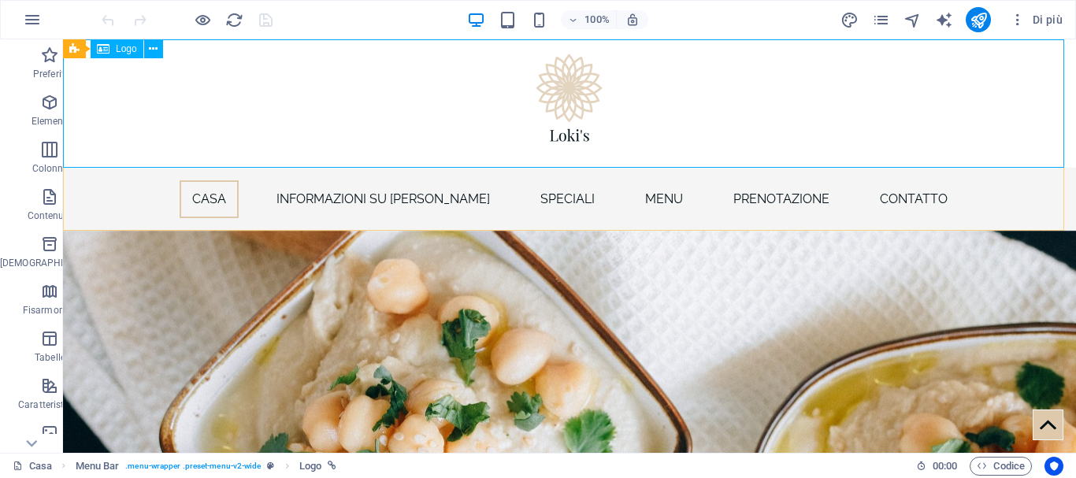
click at [121, 49] on font "Logo" at bounding box center [126, 48] width 21 height 11
click at [156, 49] on icon at bounding box center [153, 49] width 9 height 17
click at [561, 95] on div at bounding box center [569, 103] width 1013 height 128
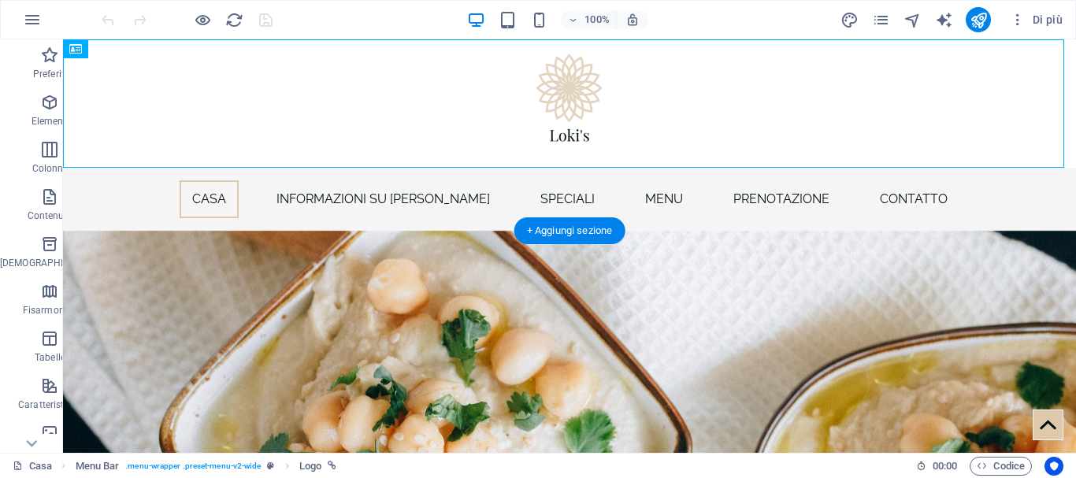
click at [351, 261] on figure at bounding box center [569, 451] width 1013 height 441
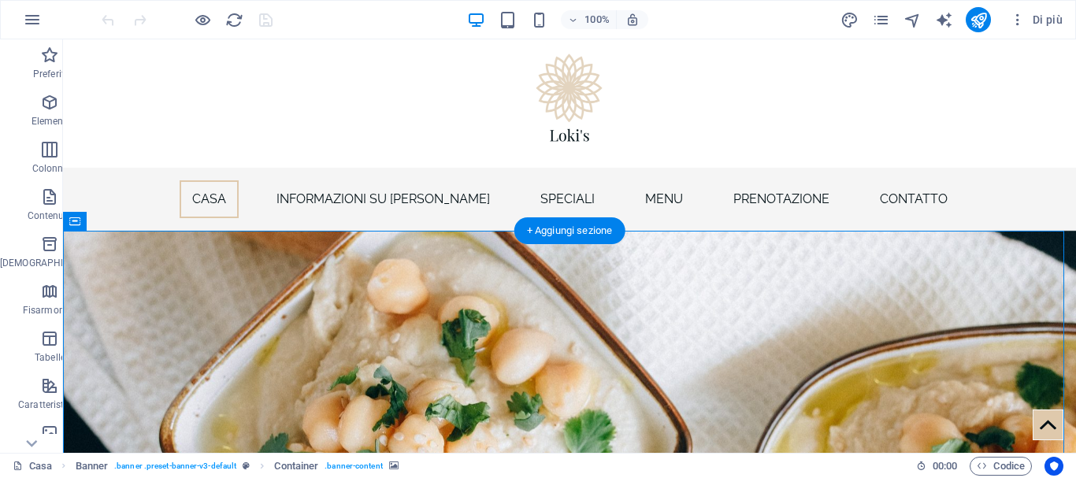
click at [351, 261] on figure at bounding box center [569, 451] width 1013 height 441
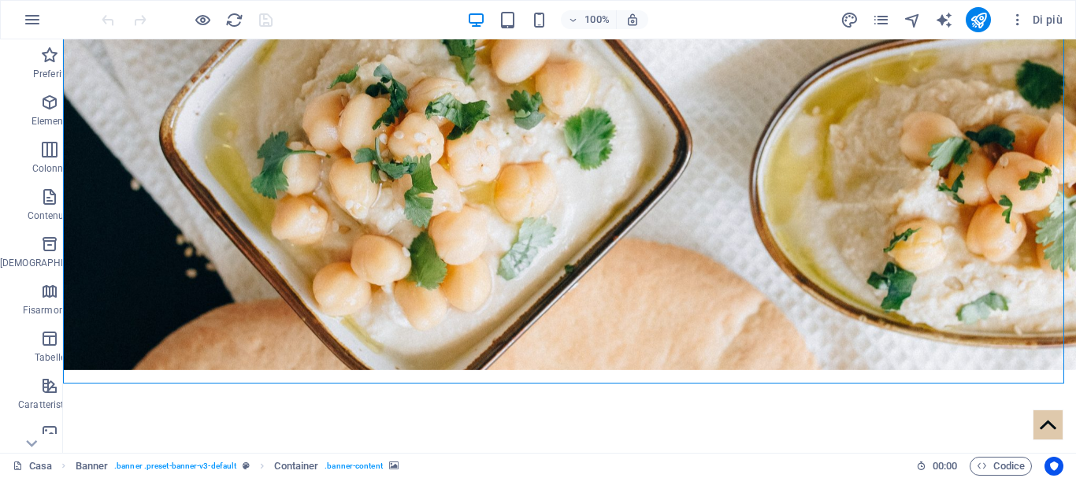
scroll to position [197, 0]
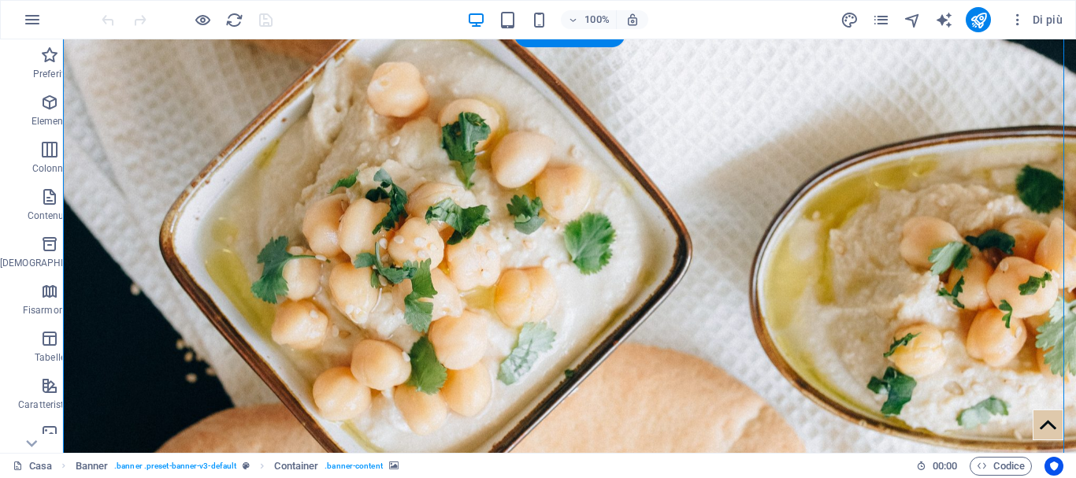
click at [614, 415] on figure at bounding box center [569, 254] width 1013 height 441
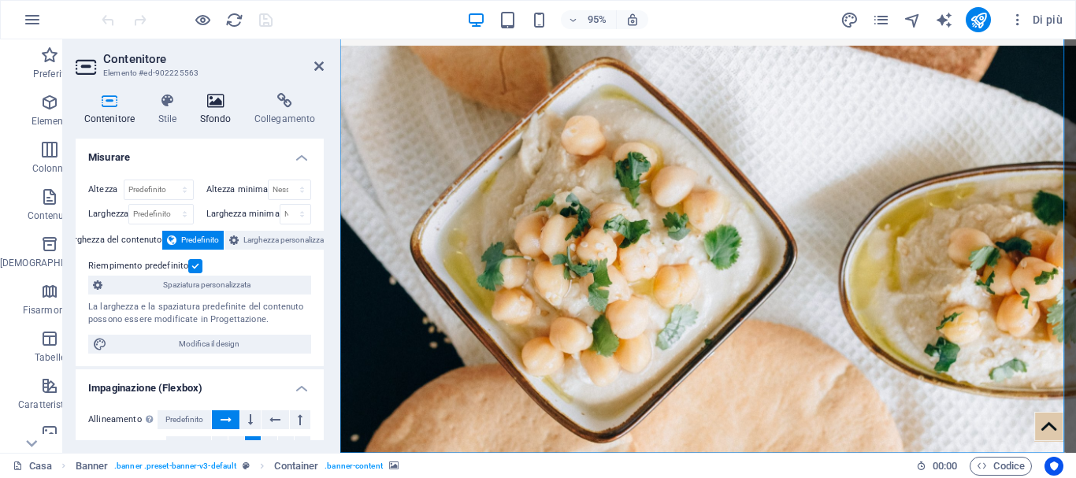
click at [219, 103] on icon at bounding box center [215, 101] width 48 height 16
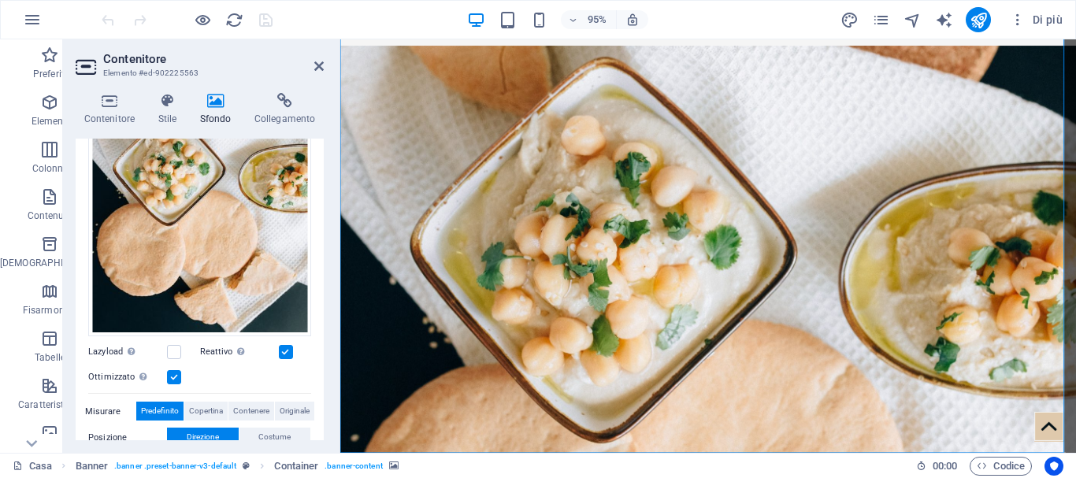
scroll to position [302, 0]
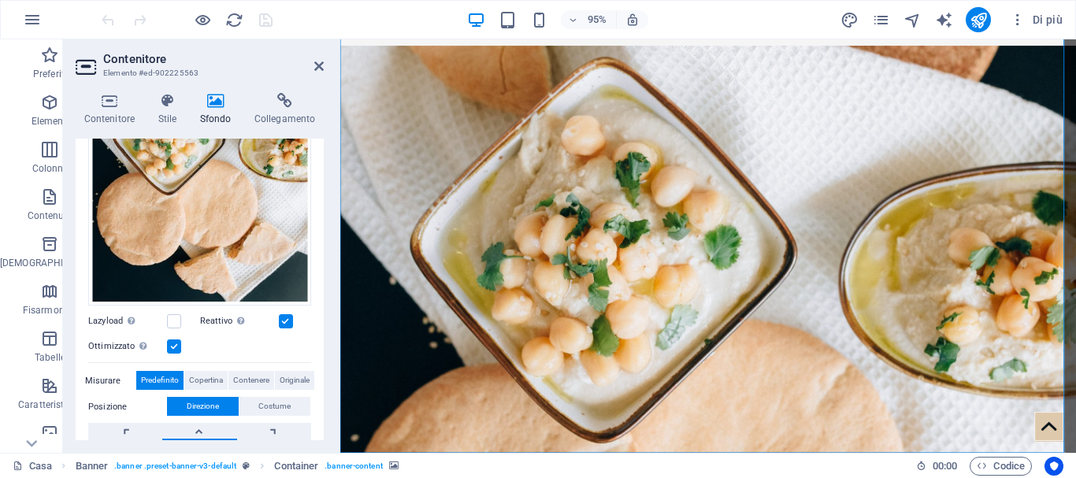
drag, startPoint x: 319, startPoint y: 347, endPoint x: 321, endPoint y: 373, distance: 26.0
click at [321, 373] on div "Sfondo Nessuno Colore / Gradiente Elemento Estendi lo sfondo a tutta larghezza …" at bounding box center [200, 290] width 248 height 302
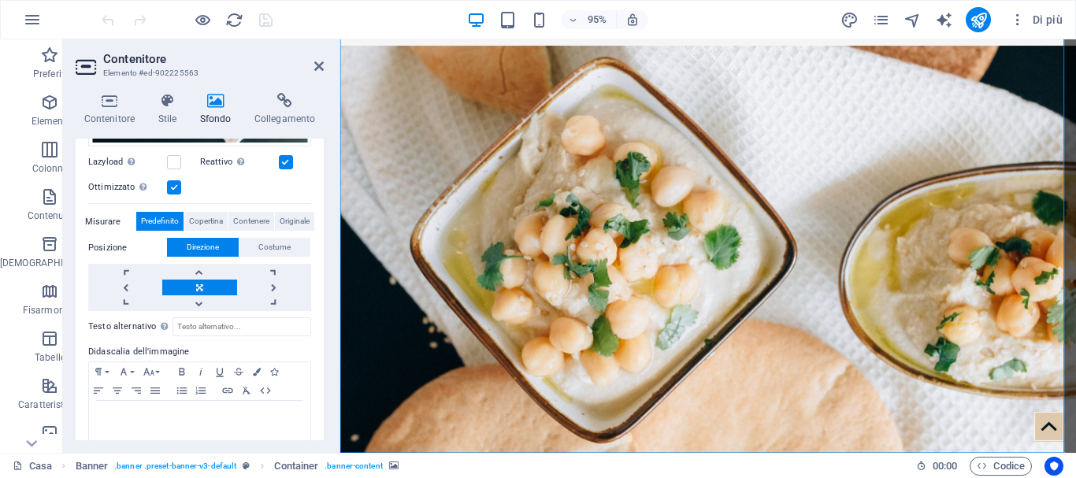
scroll to position [495, 0]
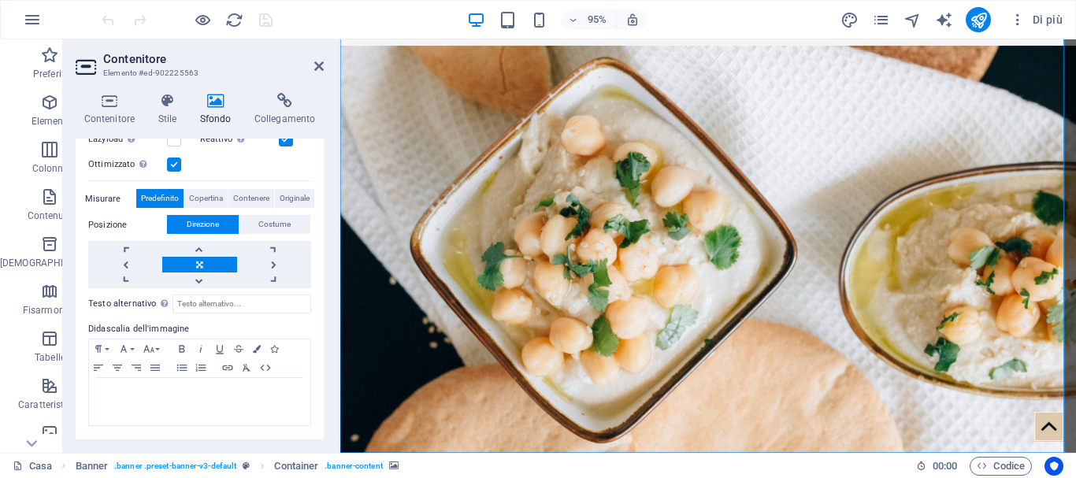
drag, startPoint x: 320, startPoint y: 415, endPoint x: 323, endPoint y: 354, distance: 60.7
click at [323, 354] on div "Sfondo Nessuno Colore / Gradiente Elemento Estendi lo sfondo a tutta larghezza …" at bounding box center [200, 290] width 248 height 302
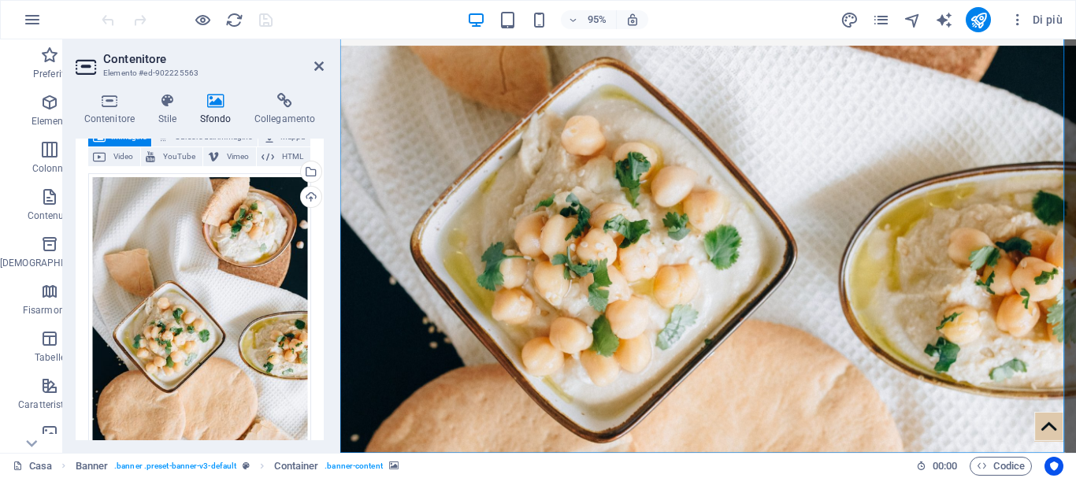
scroll to position [77, 0]
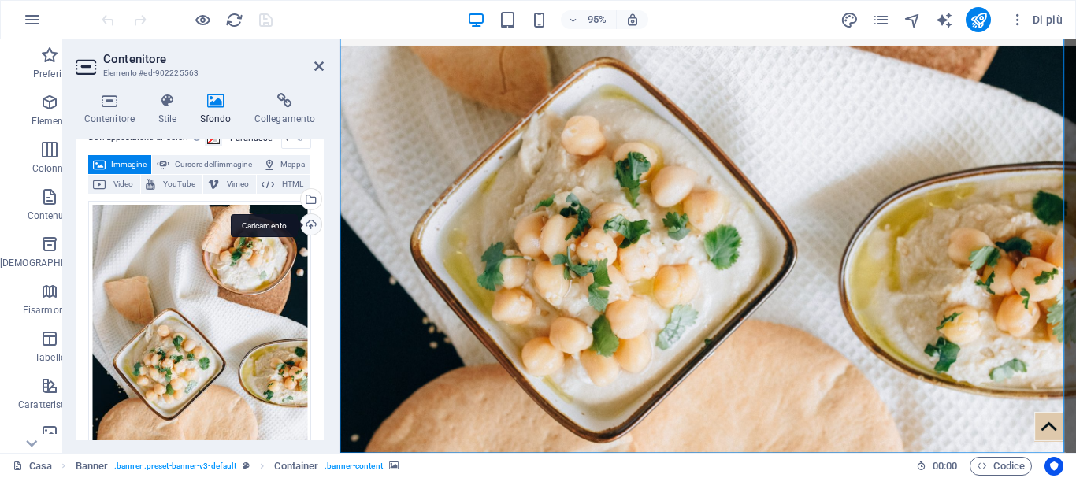
click at [304, 238] on div "Caricamento" at bounding box center [310, 226] width 24 height 24
click at [317, 65] on icon at bounding box center [318, 66] width 9 height 13
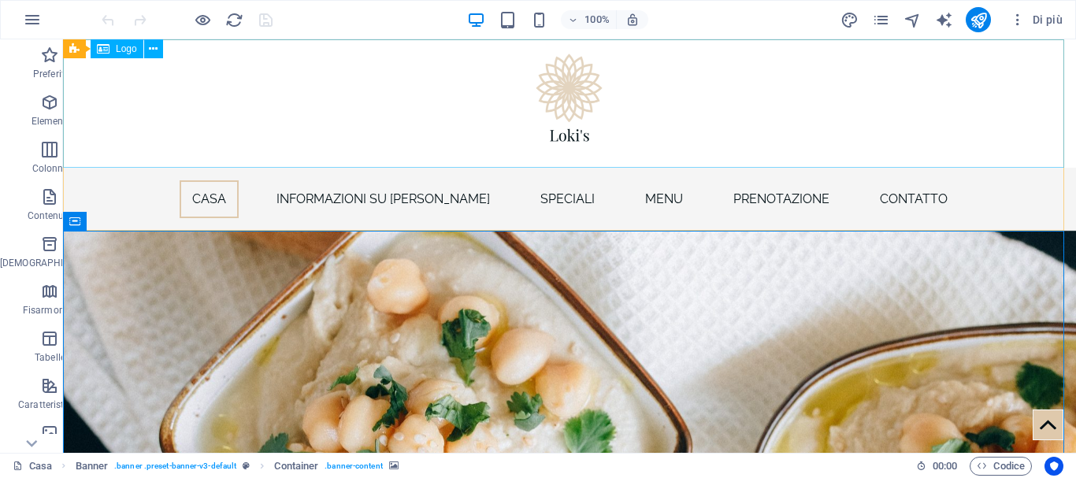
click at [113, 50] on div "Logo" at bounding box center [117, 48] width 53 height 19
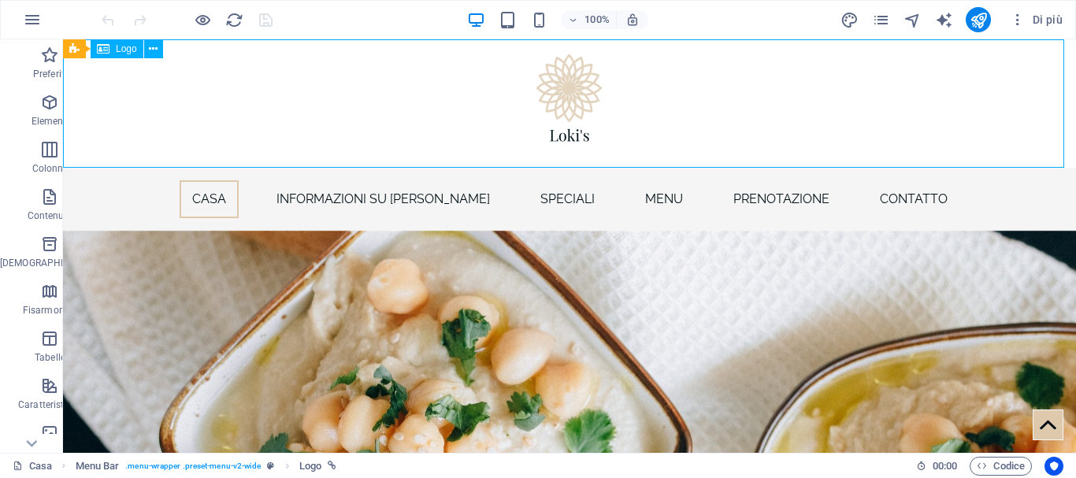
click at [126, 50] on font "Logo" at bounding box center [126, 48] width 21 height 11
click at [154, 50] on icon at bounding box center [153, 49] width 9 height 17
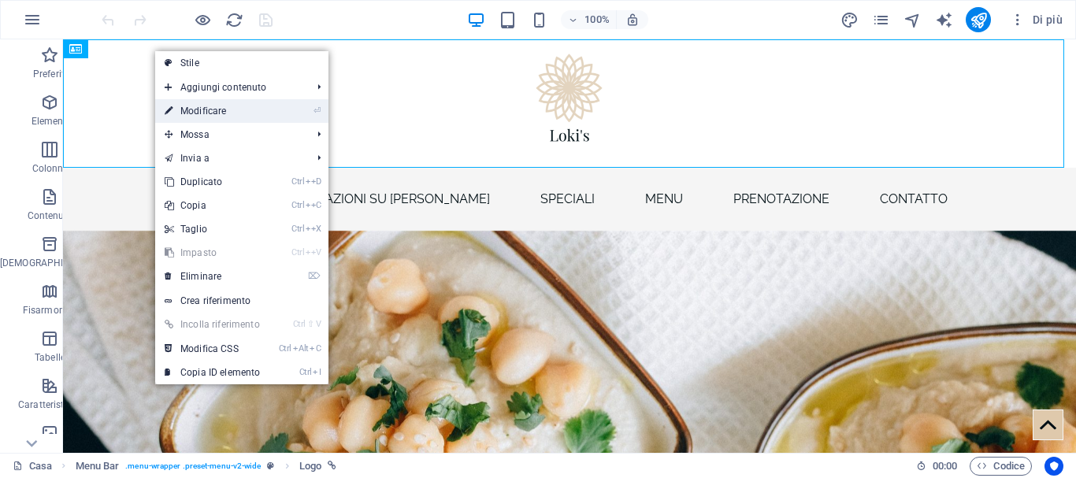
click at [206, 113] on font "Modificare" at bounding box center [203, 111] width 46 height 11
select select "px"
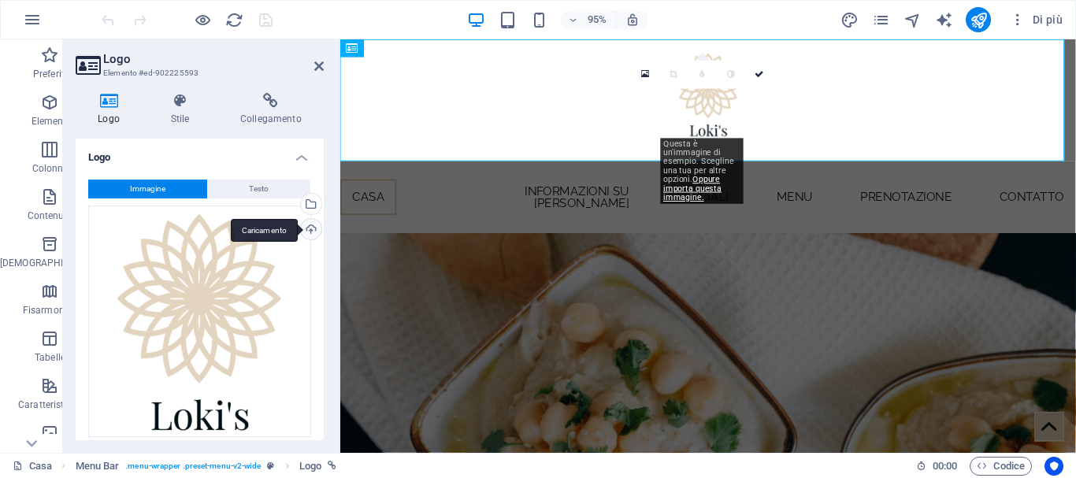
click at [306, 227] on div "Caricamento" at bounding box center [310, 231] width 24 height 24
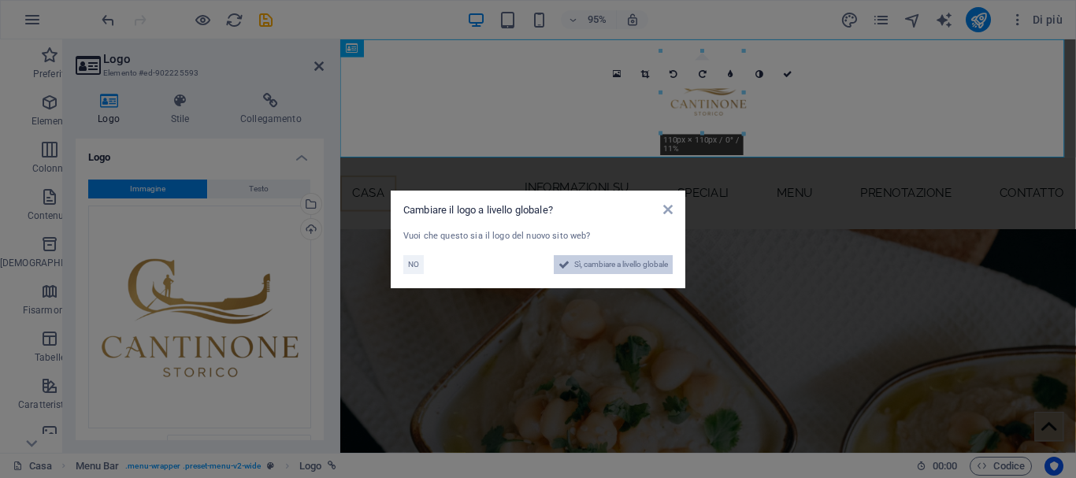
click at [608, 258] on span "Sì, cambiare a livello globale" at bounding box center [621, 264] width 94 height 19
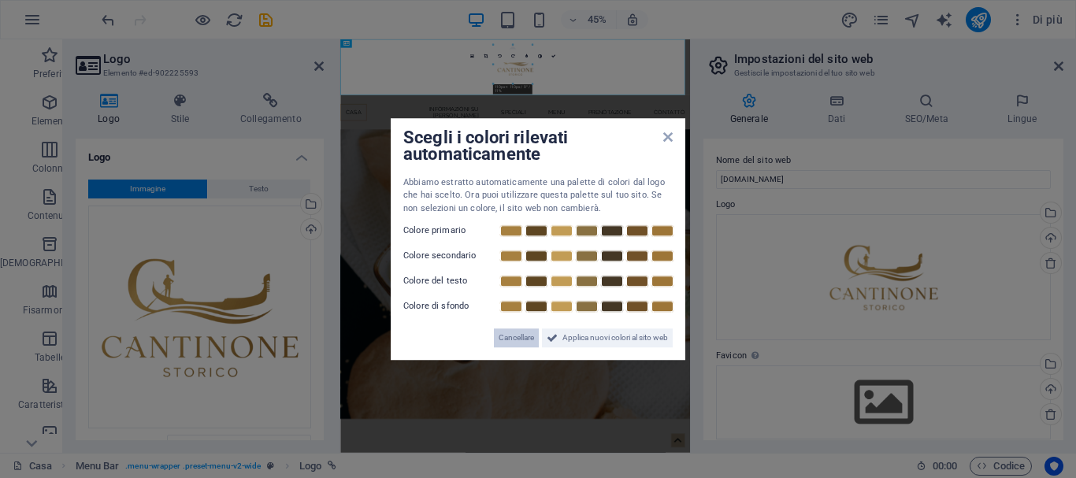
click at [518, 338] on font "Cancellare" at bounding box center [516, 337] width 35 height 9
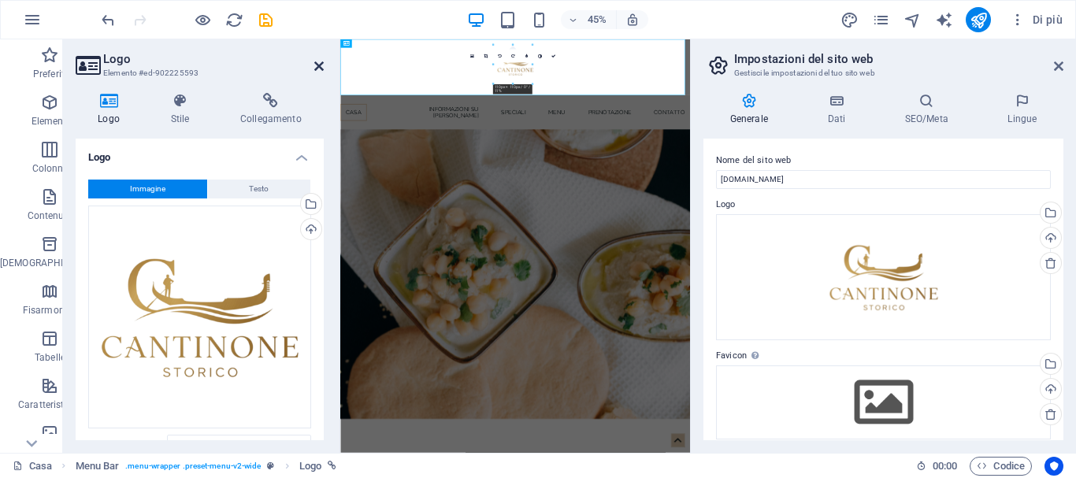
click at [321, 69] on icon at bounding box center [318, 66] width 9 height 13
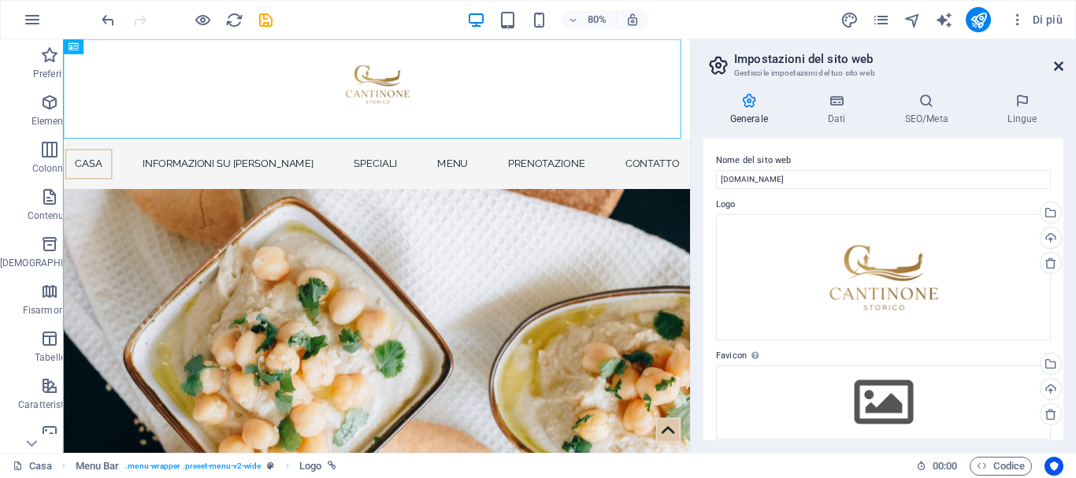
click at [1057, 62] on icon at bounding box center [1058, 66] width 9 height 13
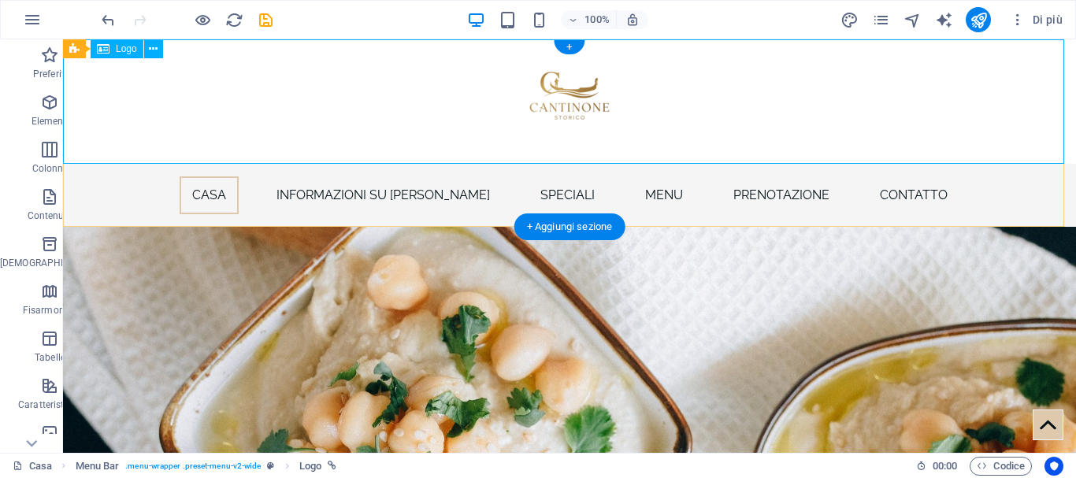
click at [578, 97] on div at bounding box center [569, 101] width 1013 height 124
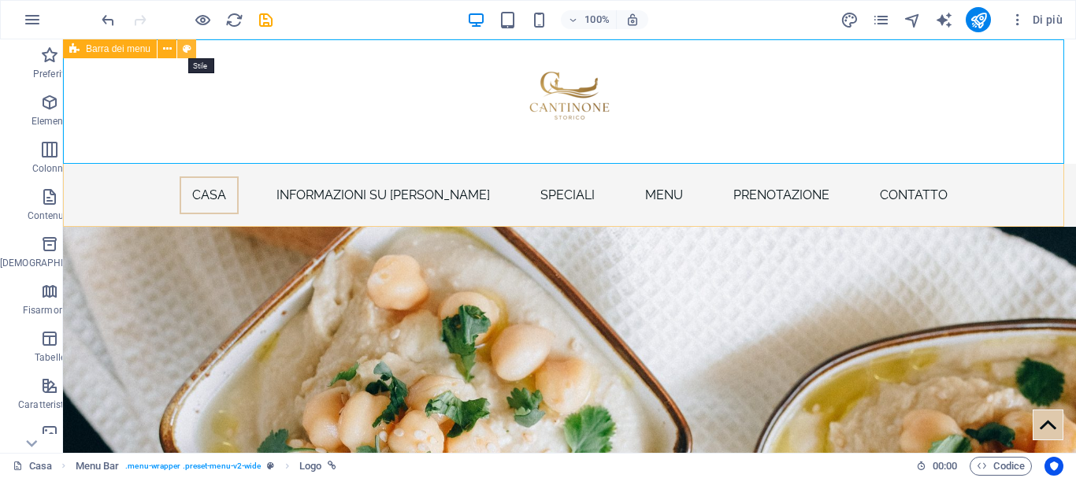
click at [189, 53] on icon at bounding box center [187, 49] width 9 height 17
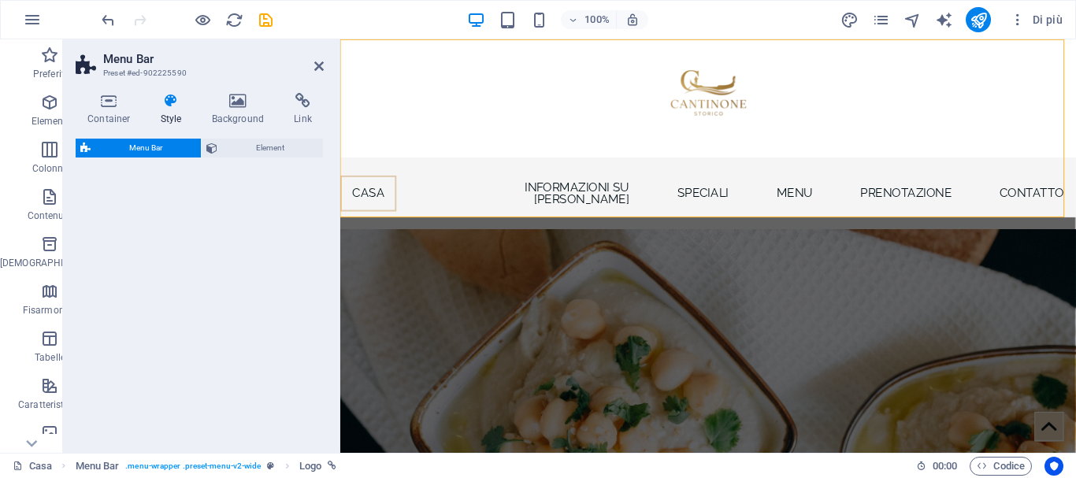
select select "rem"
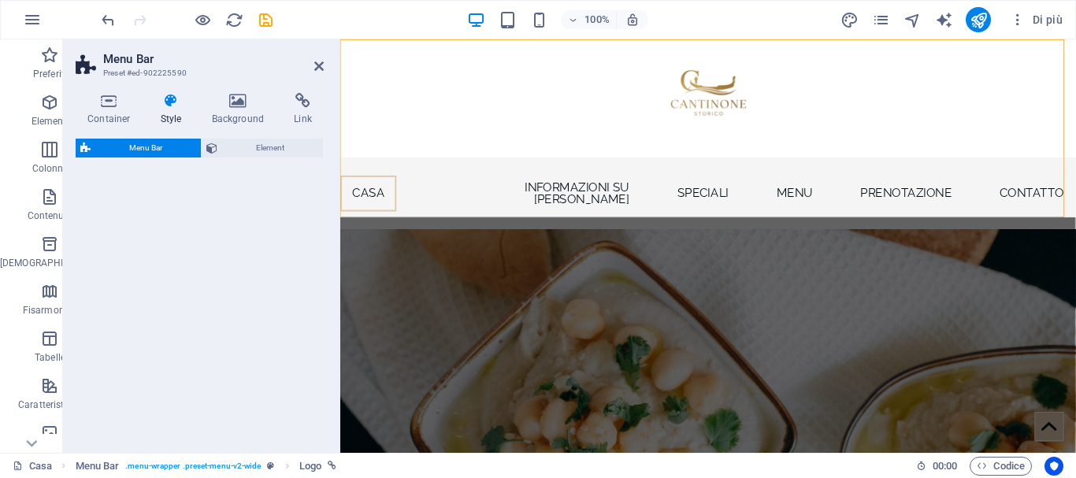
select select "px"
select select "rem"
select select "px"
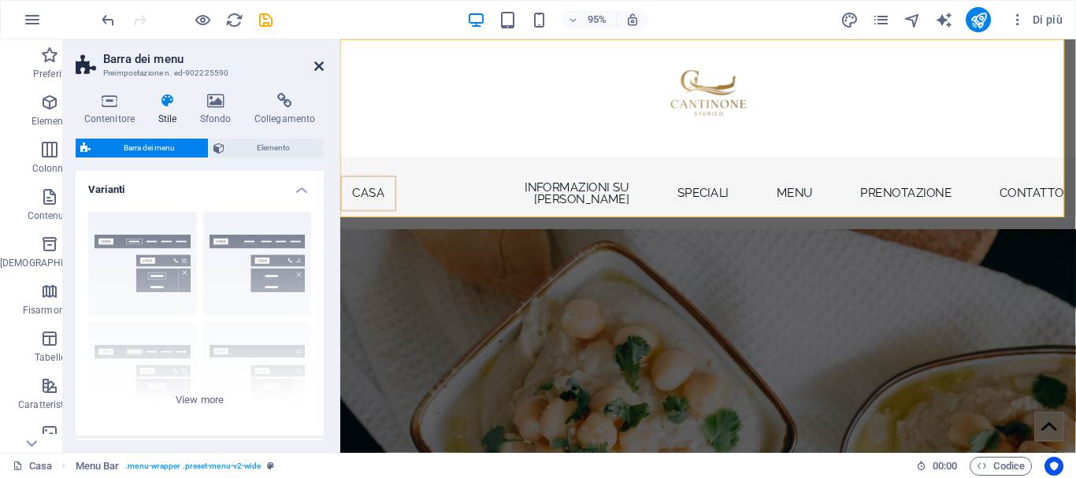
click at [321, 67] on icon at bounding box center [318, 66] width 9 height 13
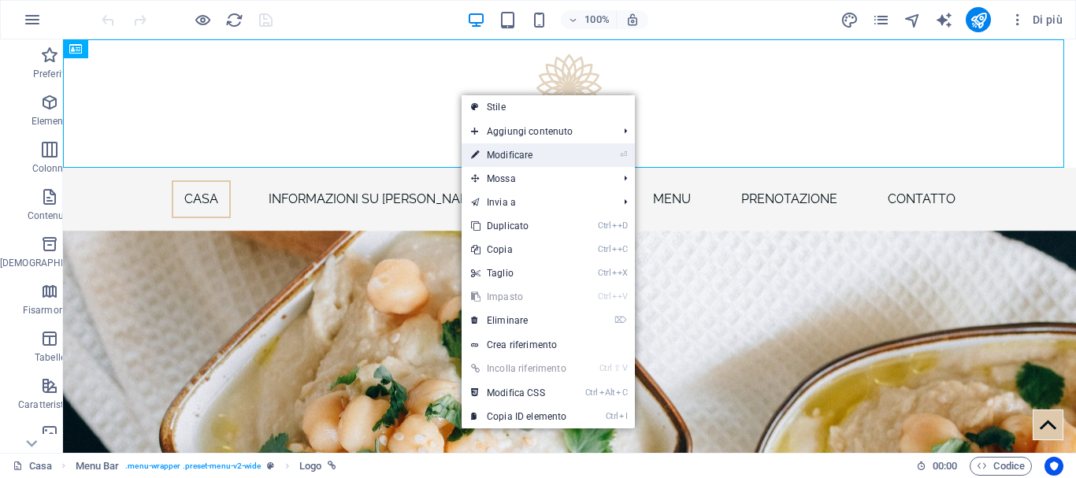
click at [502, 158] on font "Modificare" at bounding box center [510, 155] width 46 height 11
select select "px"
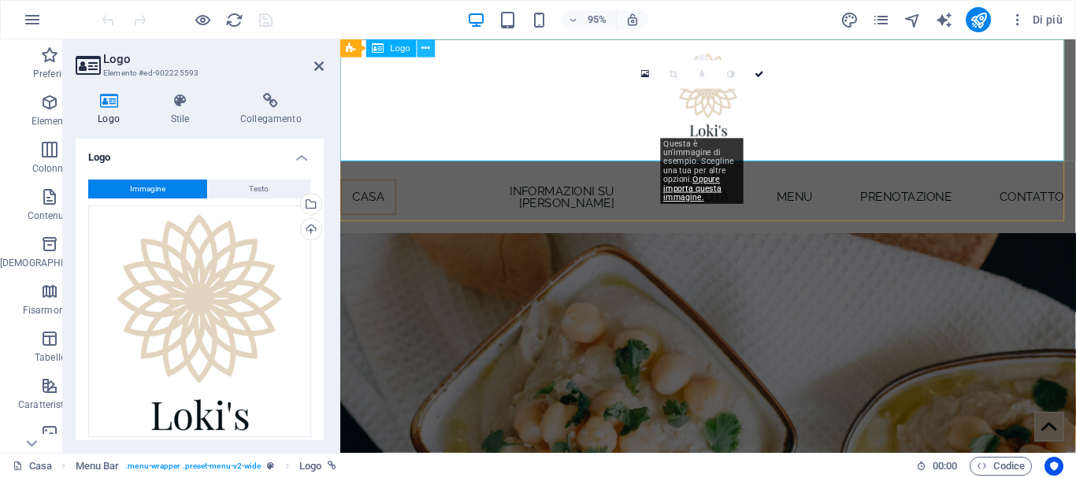
click at [427, 43] on icon at bounding box center [426, 48] width 8 height 16
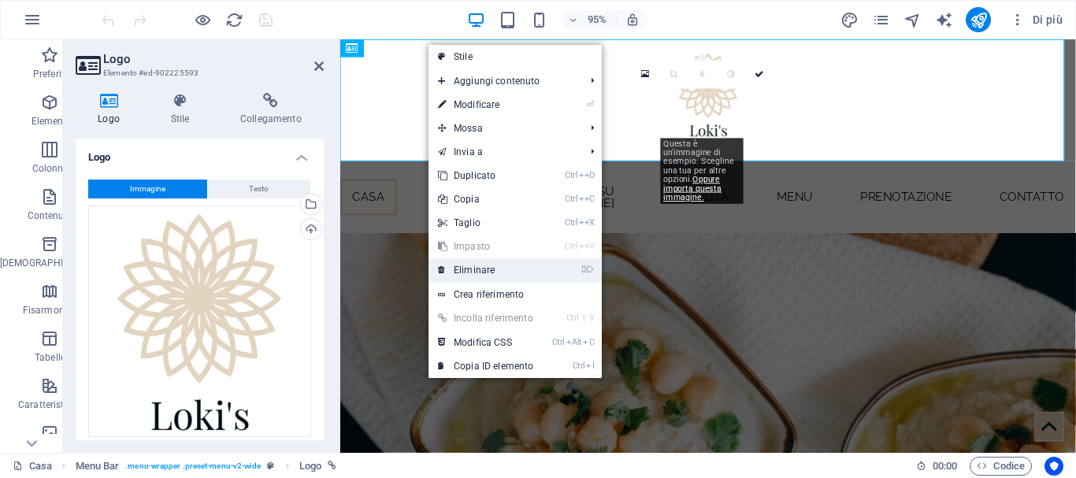
click at [495, 269] on link "⌦ Eliminare" at bounding box center [486, 270] width 114 height 24
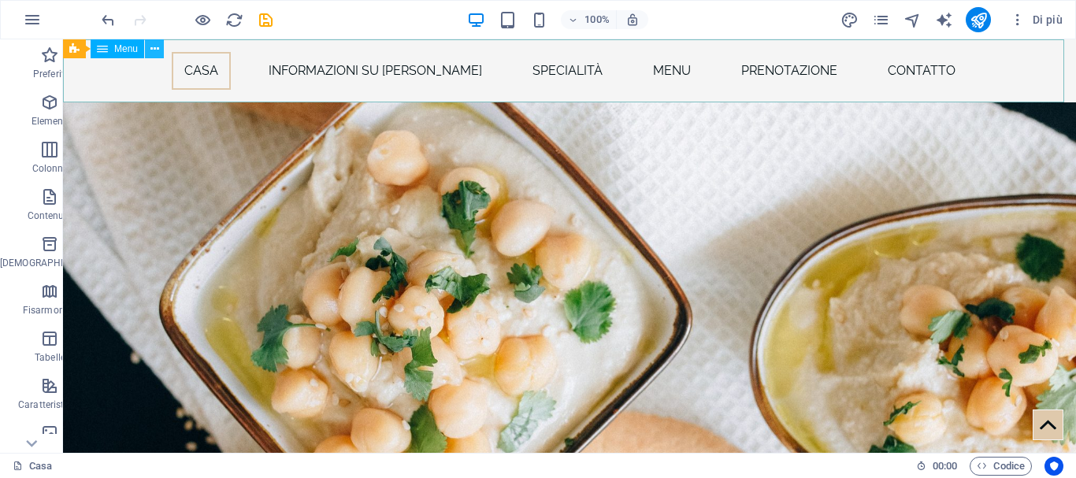
click at [158, 50] on icon at bounding box center [154, 49] width 9 height 17
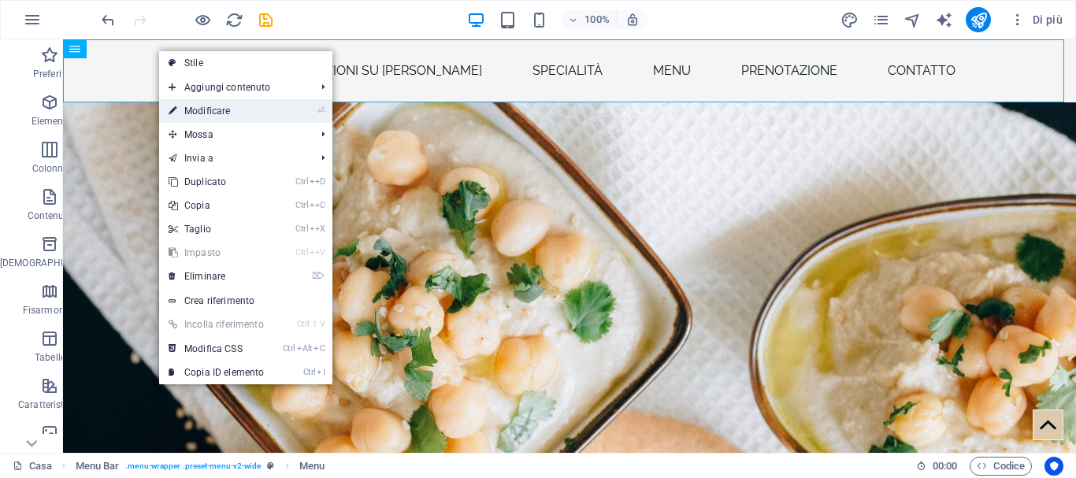
click at [212, 110] on font "Modificare" at bounding box center [207, 111] width 46 height 11
select select
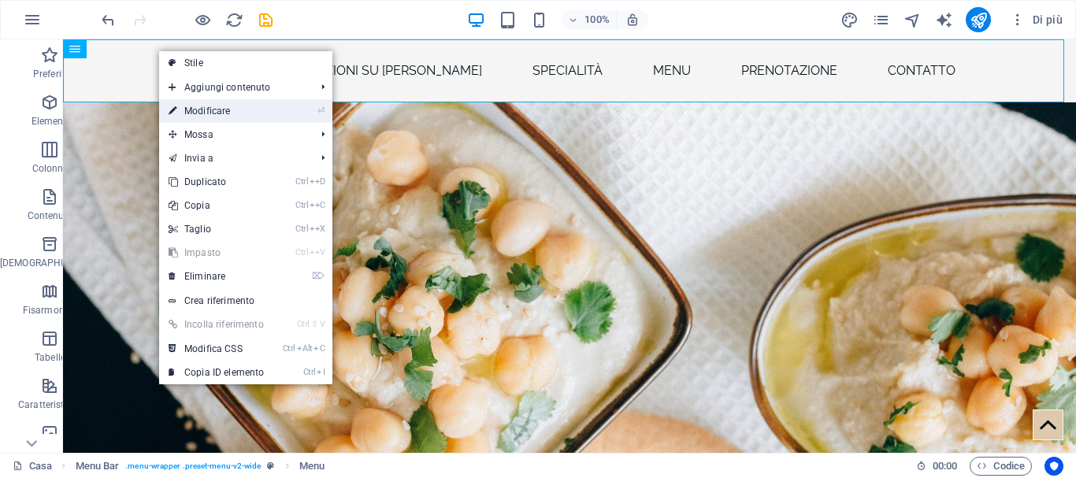
select select
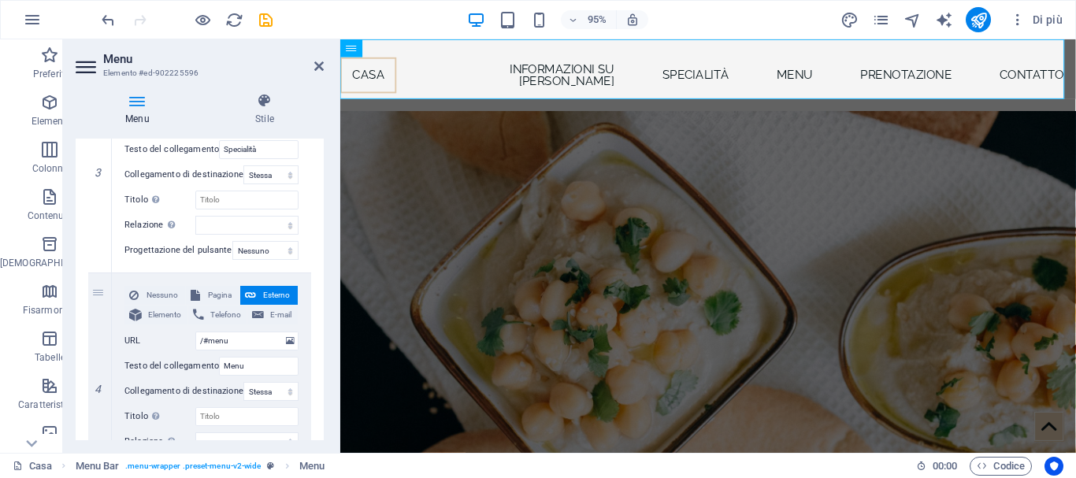
scroll to position [174, 0]
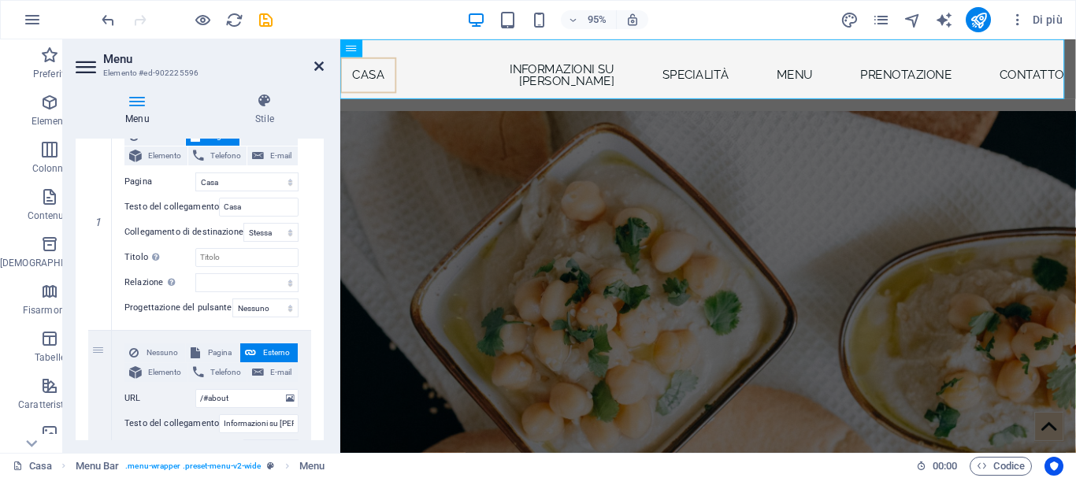
click at [317, 64] on icon at bounding box center [318, 66] width 9 height 13
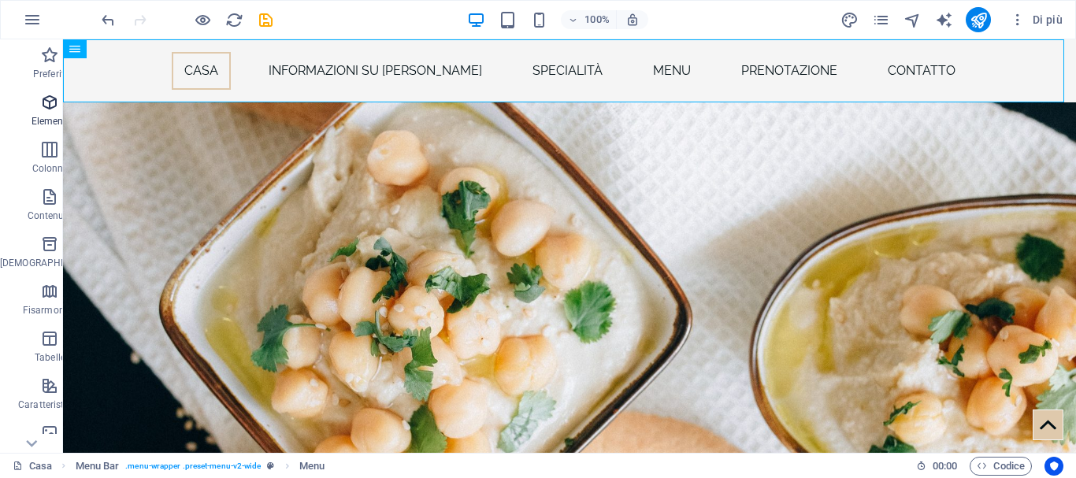
click at [40, 108] on icon "button" at bounding box center [49, 102] width 19 height 19
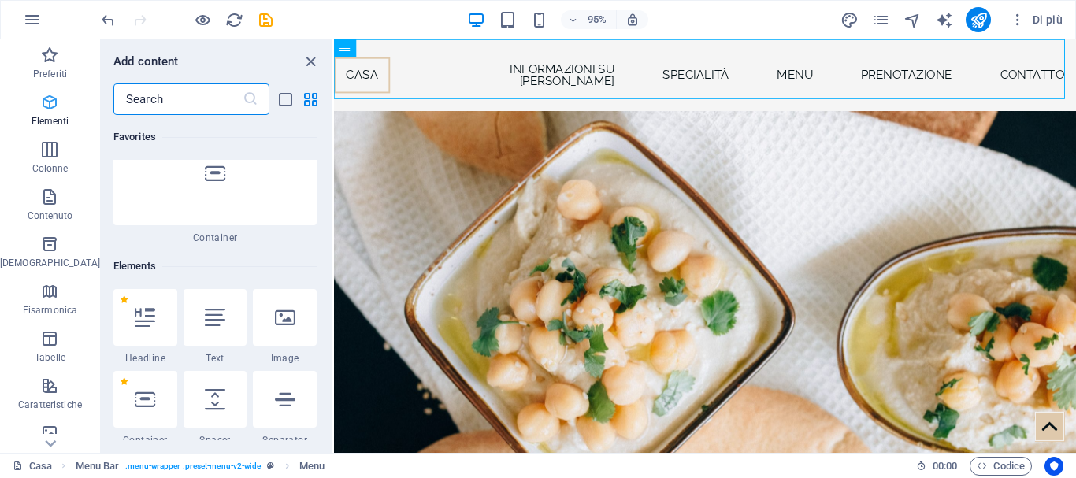
scroll to position [168, 0]
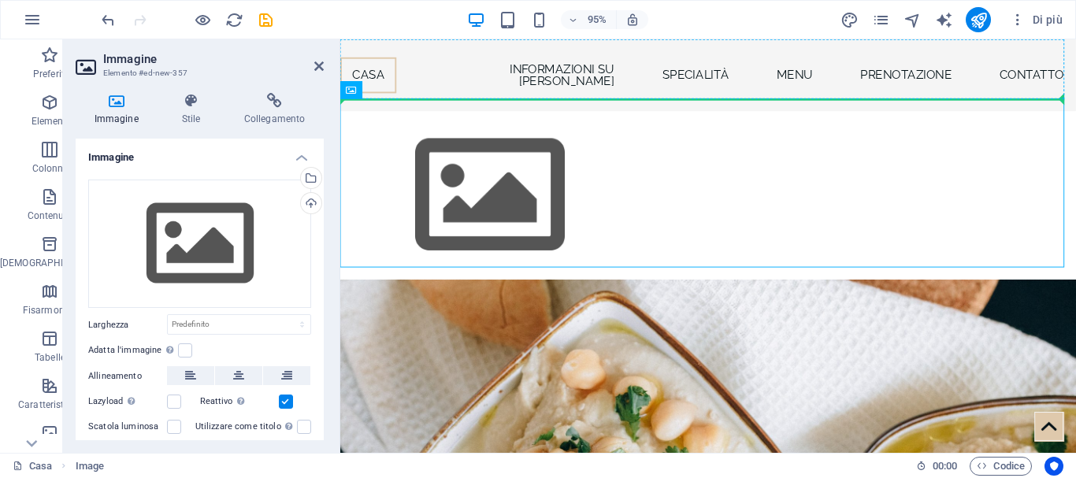
drag, startPoint x: 558, startPoint y: 240, endPoint x: 1097, endPoint y: 89, distance: 560.4
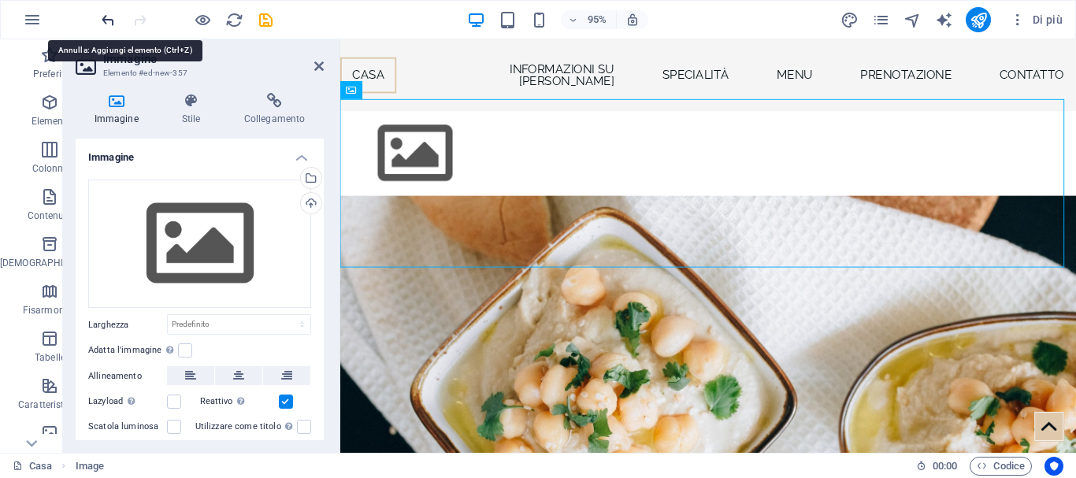
click at [106, 18] on icon "disfare" at bounding box center [108, 20] width 18 height 18
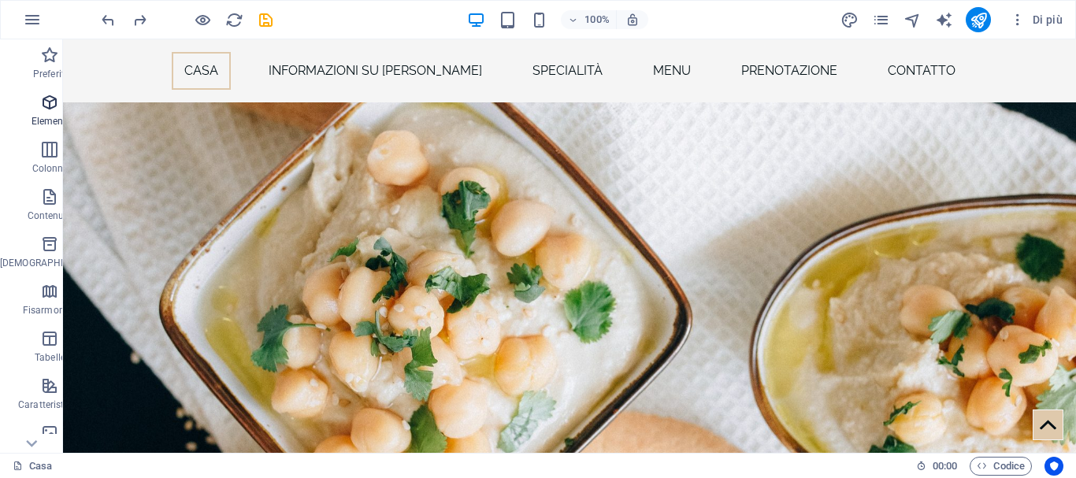
click at [40, 102] on icon "button" at bounding box center [49, 102] width 19 height 19
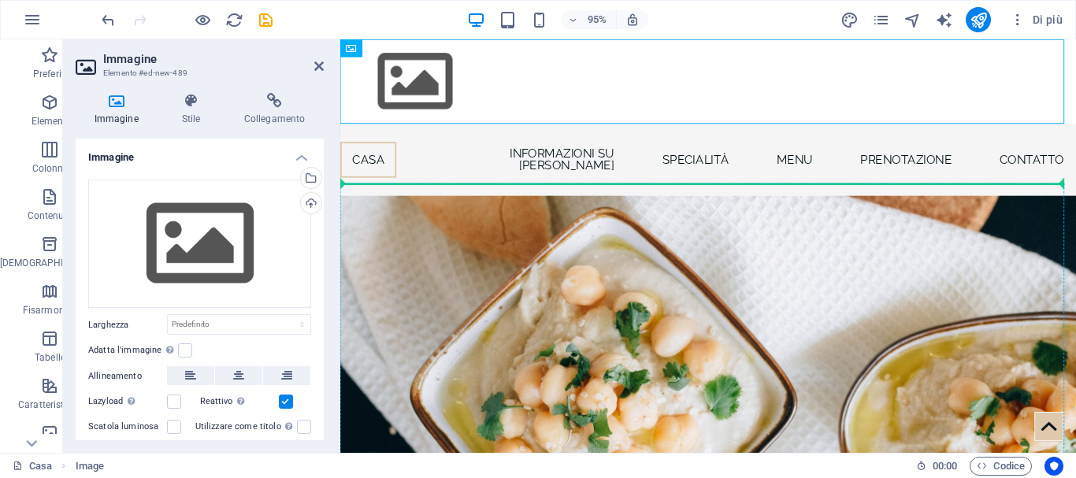
drag, startPoint x: 428, startPoint y: 75, endPoint x: 827, endPoint y: 195, distance: 417.2
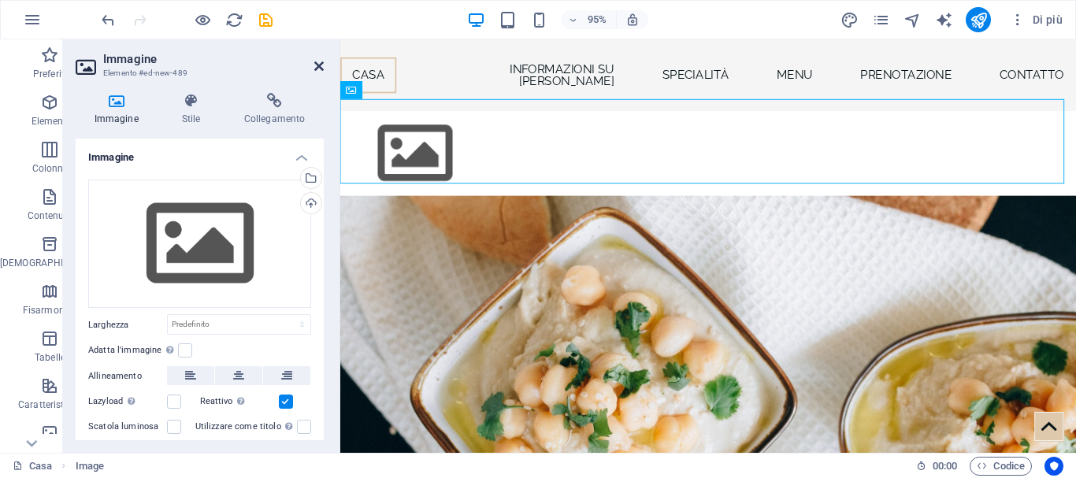
click at [320, 63] on icon at bounding box center [318, 66] width 9 height 13
